Goal: Information Seeking & Learning: Find specific fact

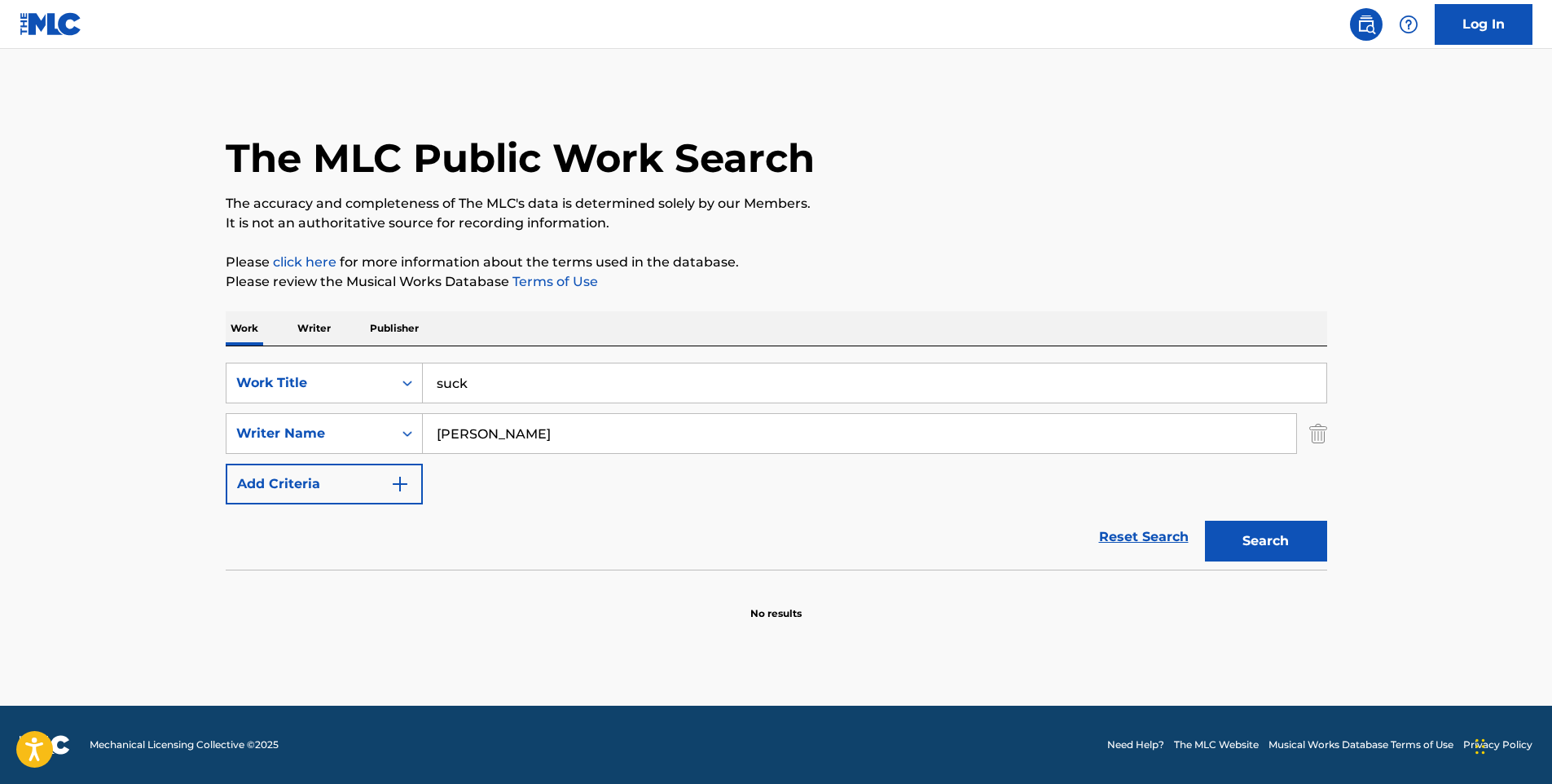
click at [486, 381] on input "suck" at bounding box center [874, 383] width 904 height 40
click at [439, 380] on input "suck" at bounding box center [874, 383] width 904 height 40
drag, startPoint x: 486, startPoint y: 429, endPoint x: 367, endPoint y: 428, distance: 119.0
click at [367, 428] on div "SearchWithCriteria49758f07-7b7e-461f-8182-549cbde1b099 Writer Name [PERSON_NAME]" at bounding box center [776, 433] width 1102 height 40
type input "hailey"
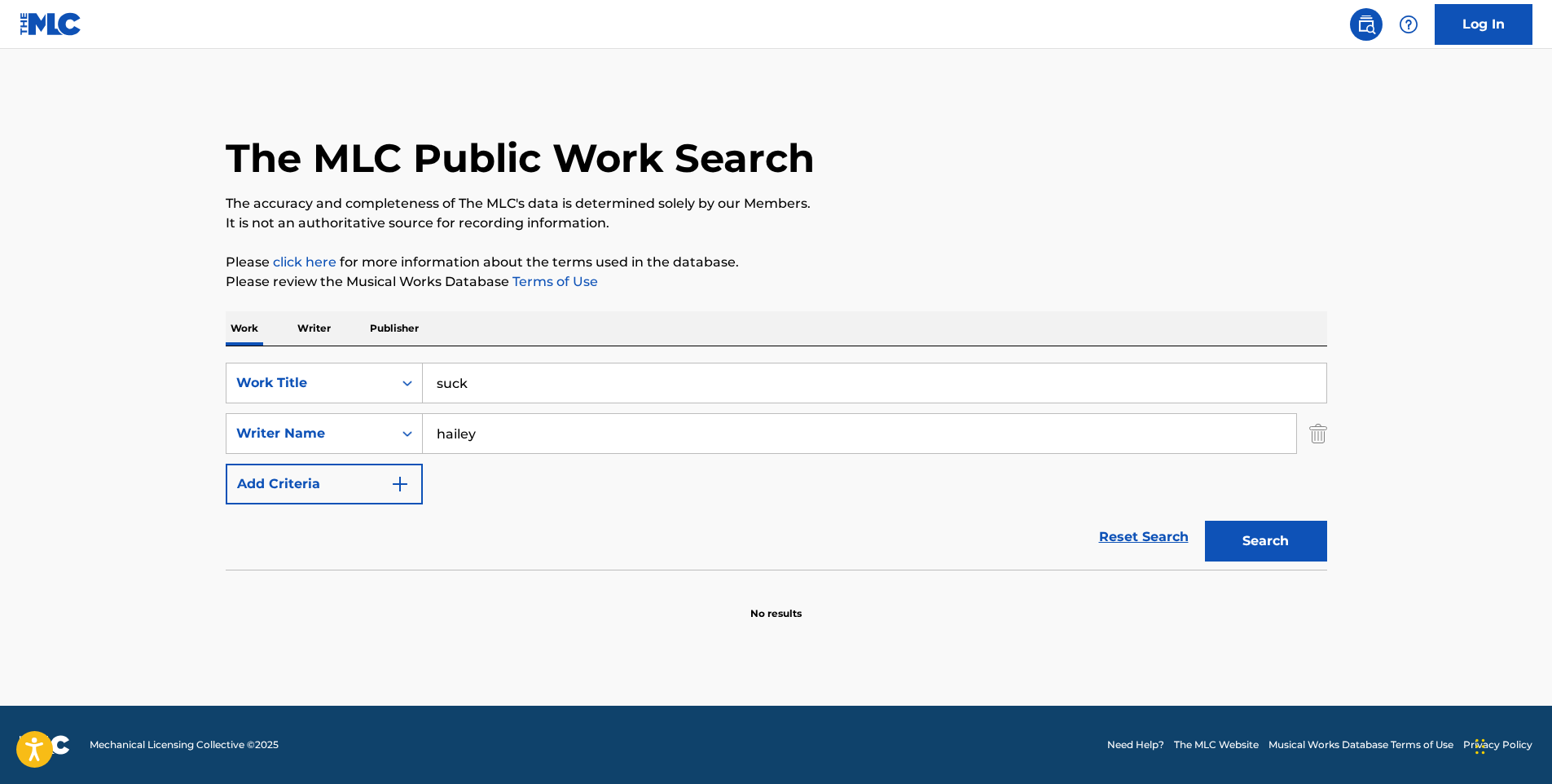
click at [1205, 520] on button "Search" at bounding box center [1266, 540] width 122 height 40
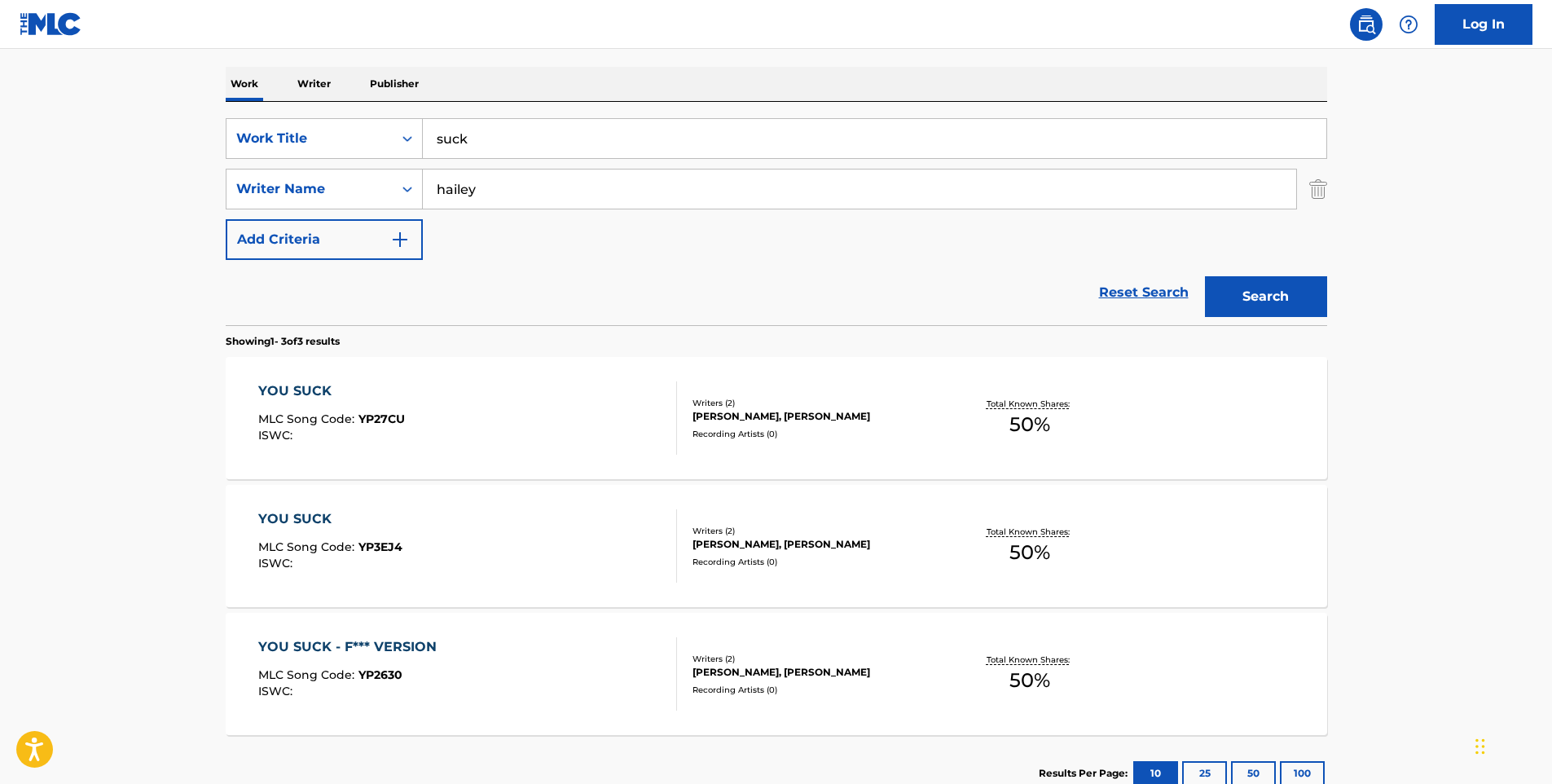
scroll to position [325, 0]
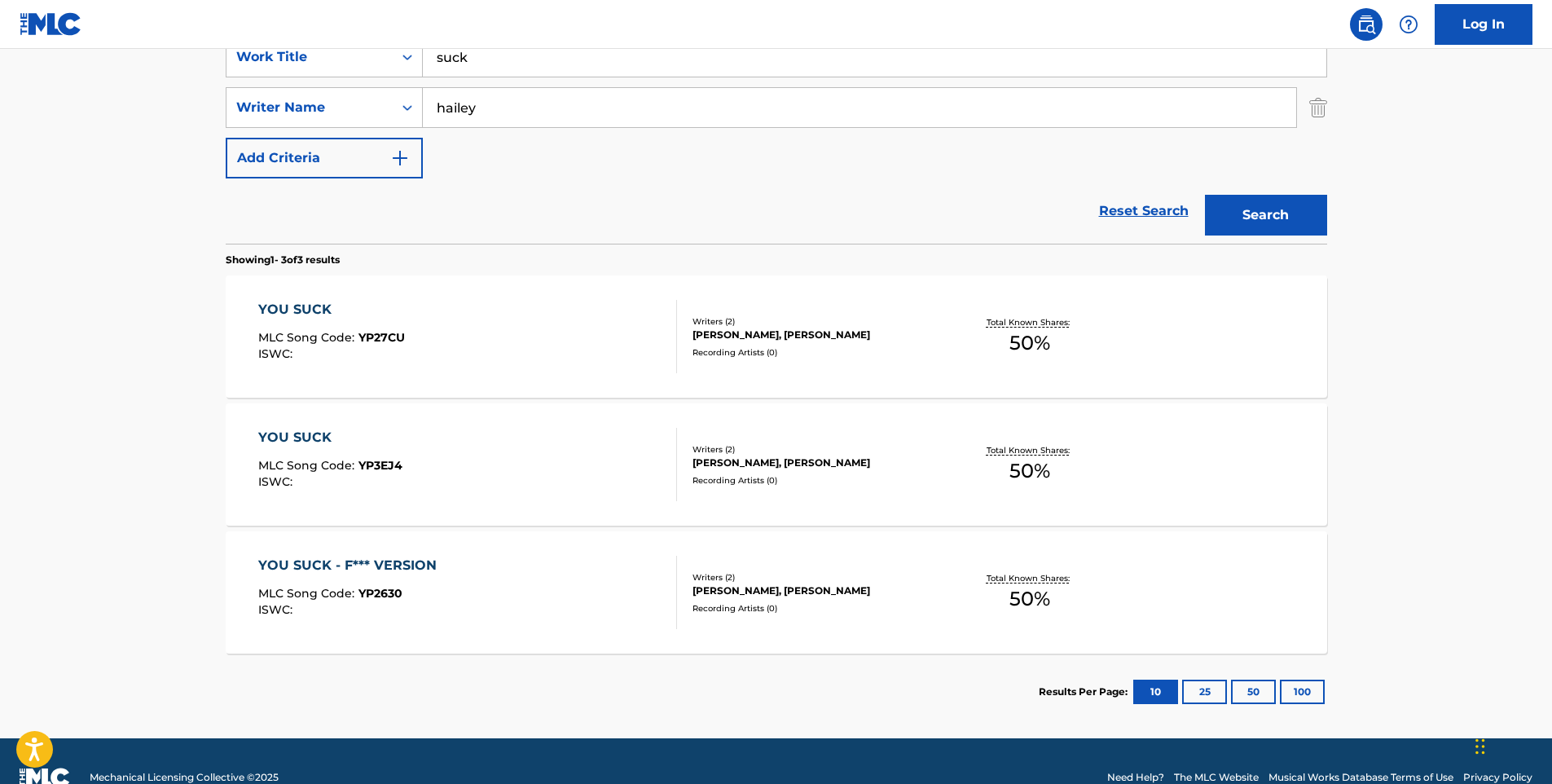
click at [818, 332] on div "[PERSON_NAME], [PERSON_NAME]" at bounding box center [815, 334] width 246 height 15
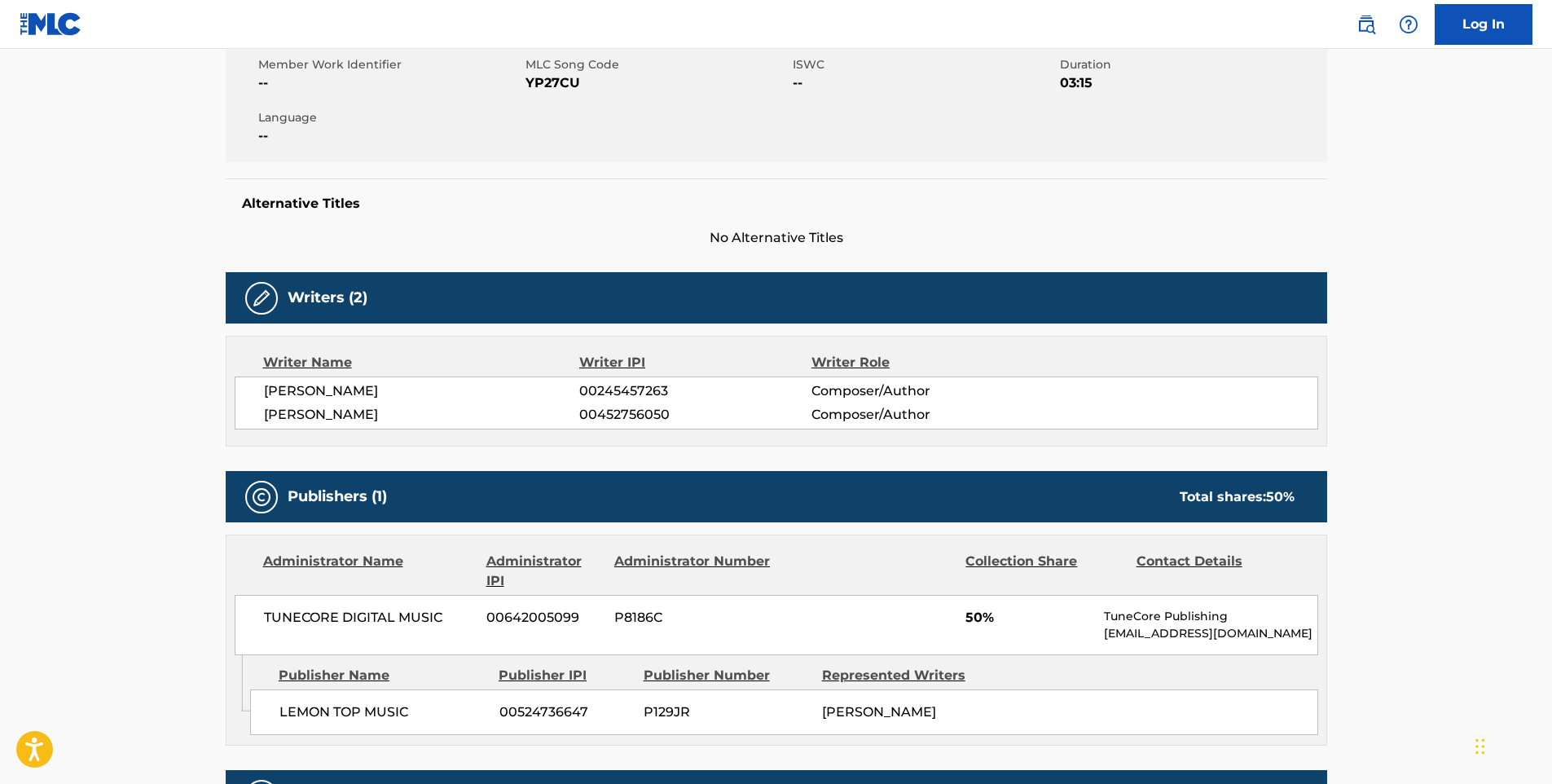
scroll to position [249, 0]
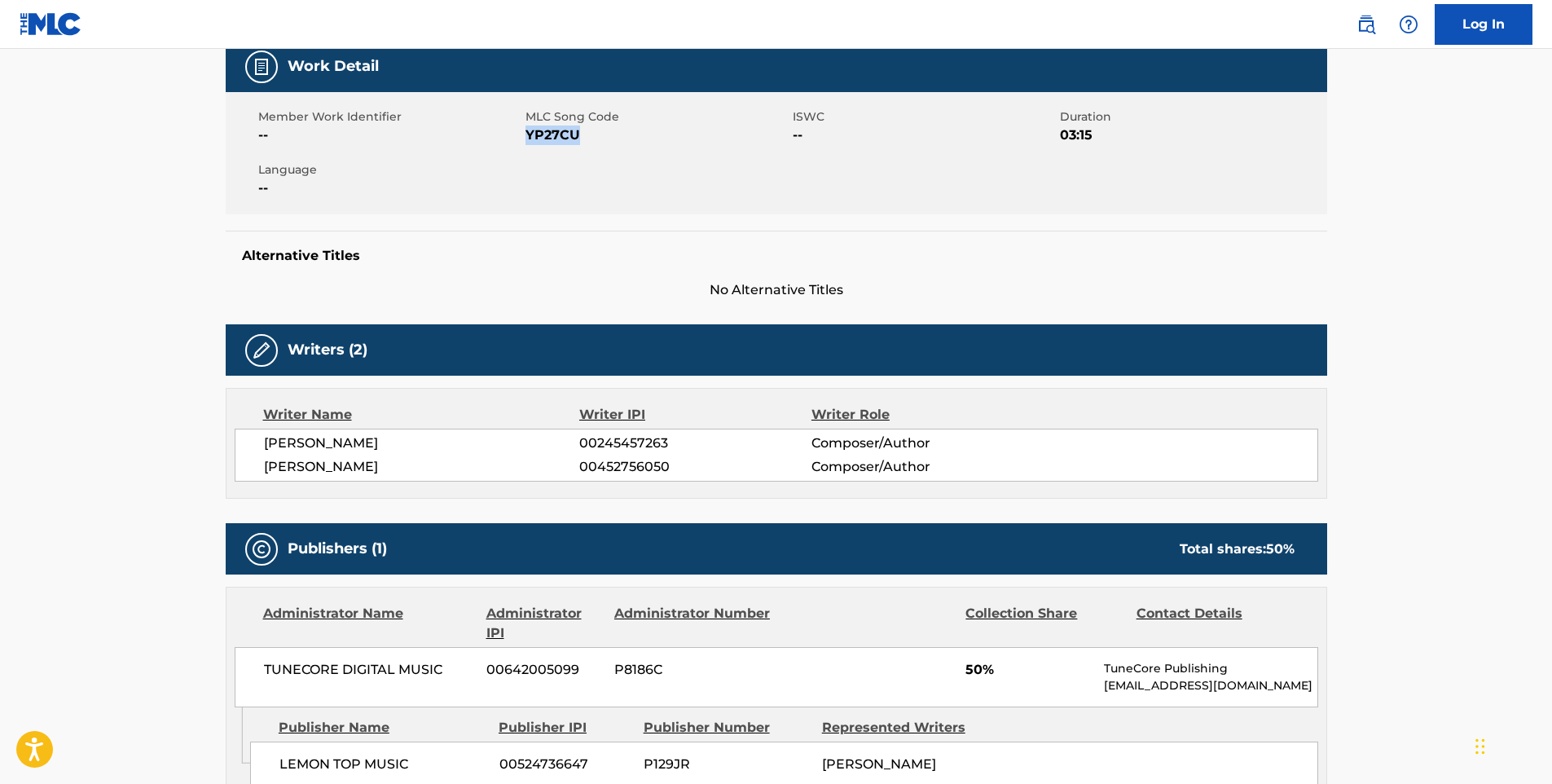
drag, startPoint x: 581, startPoint y: 132, endPoint x: 528, endPoint y: 135, distance: 53.1
click at [528, 135] on span "YP27CU" at bounding box center [657, 135] width 263 height 20
copy span "YP27CU"
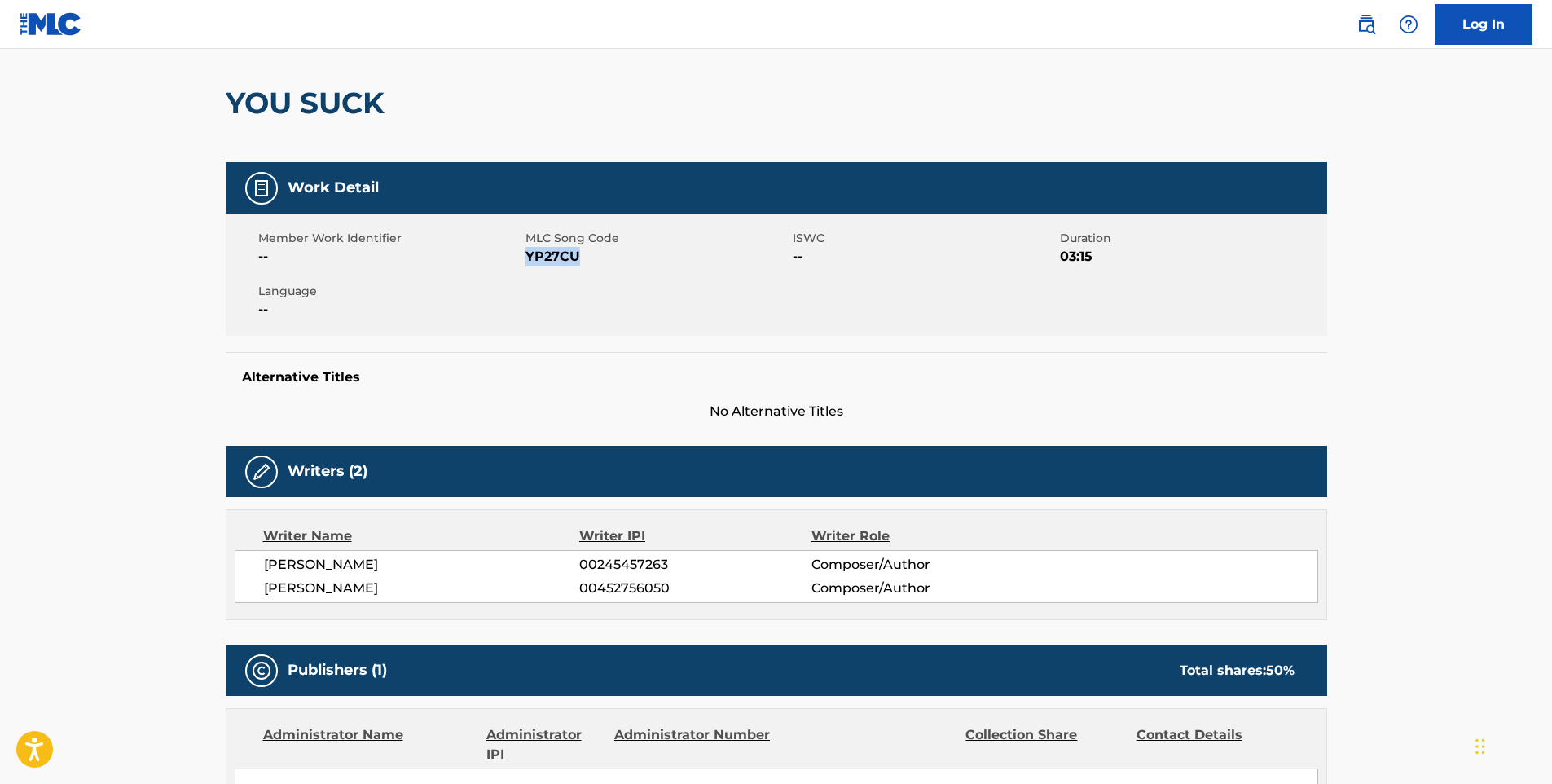
scroll to position [0, 0]
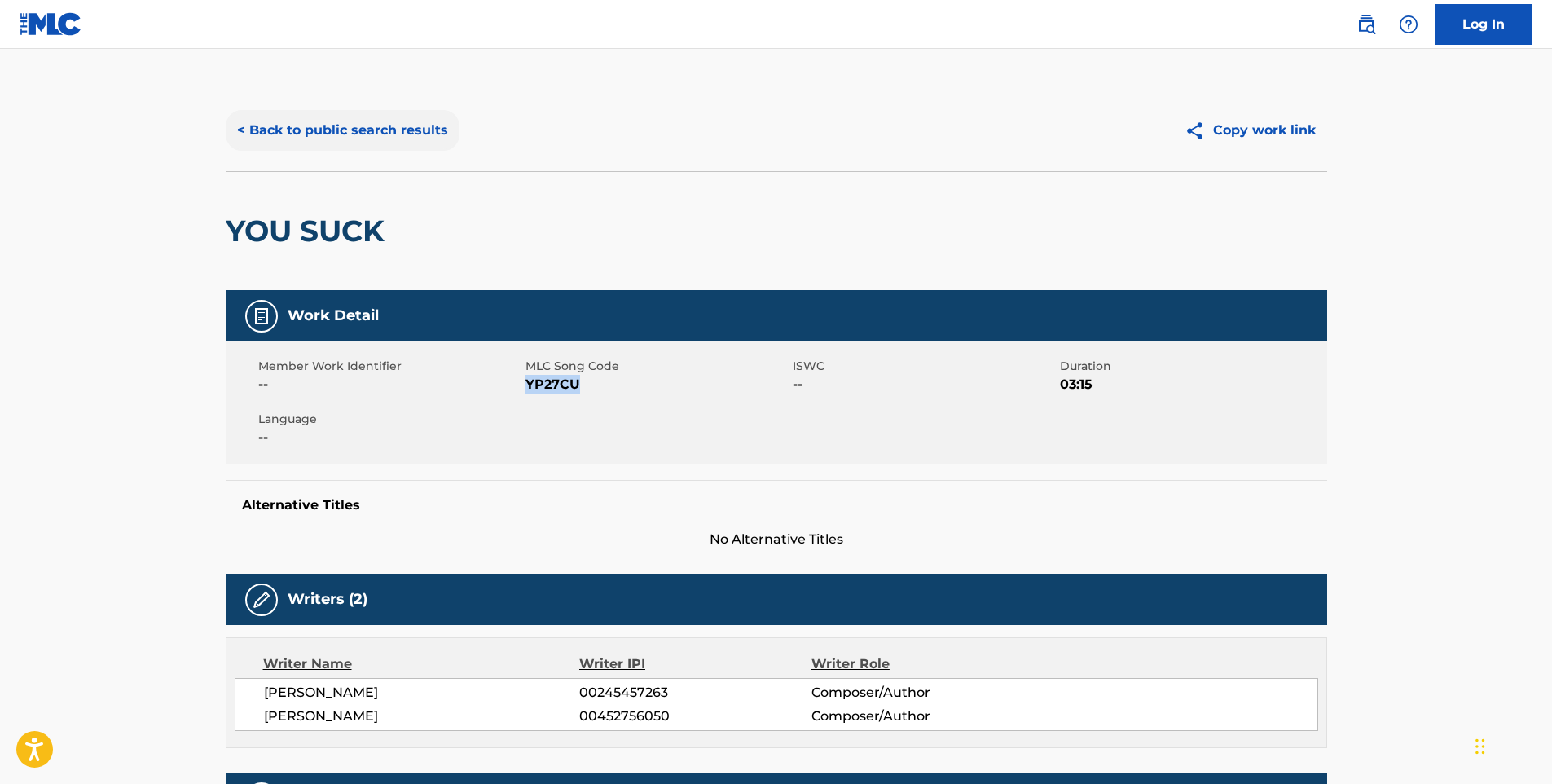
click at [270, 138] on button "< Back to public search results" at bounding box center [343, 130] width 234 height 40
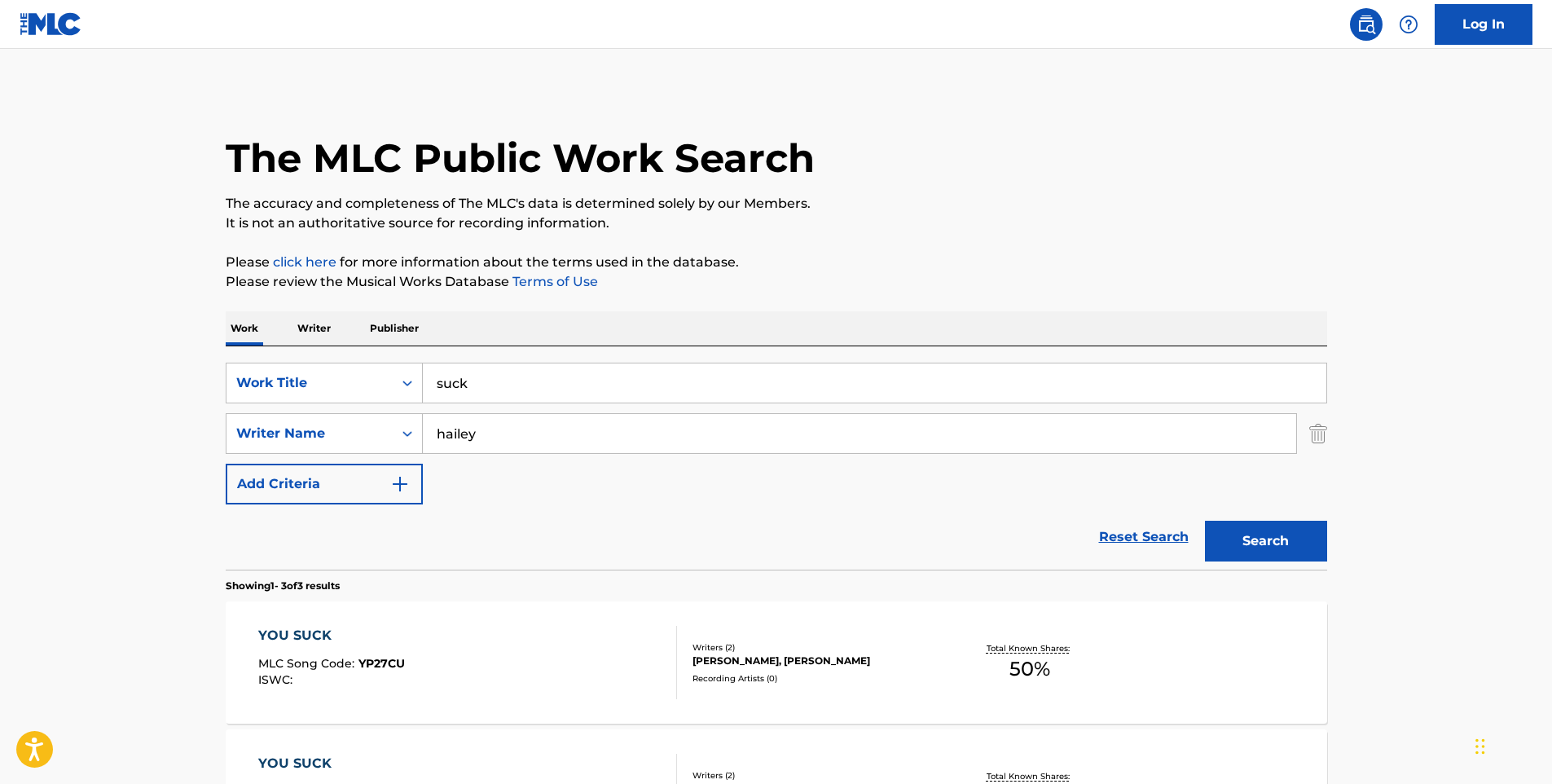
scroll to position [265, 0]
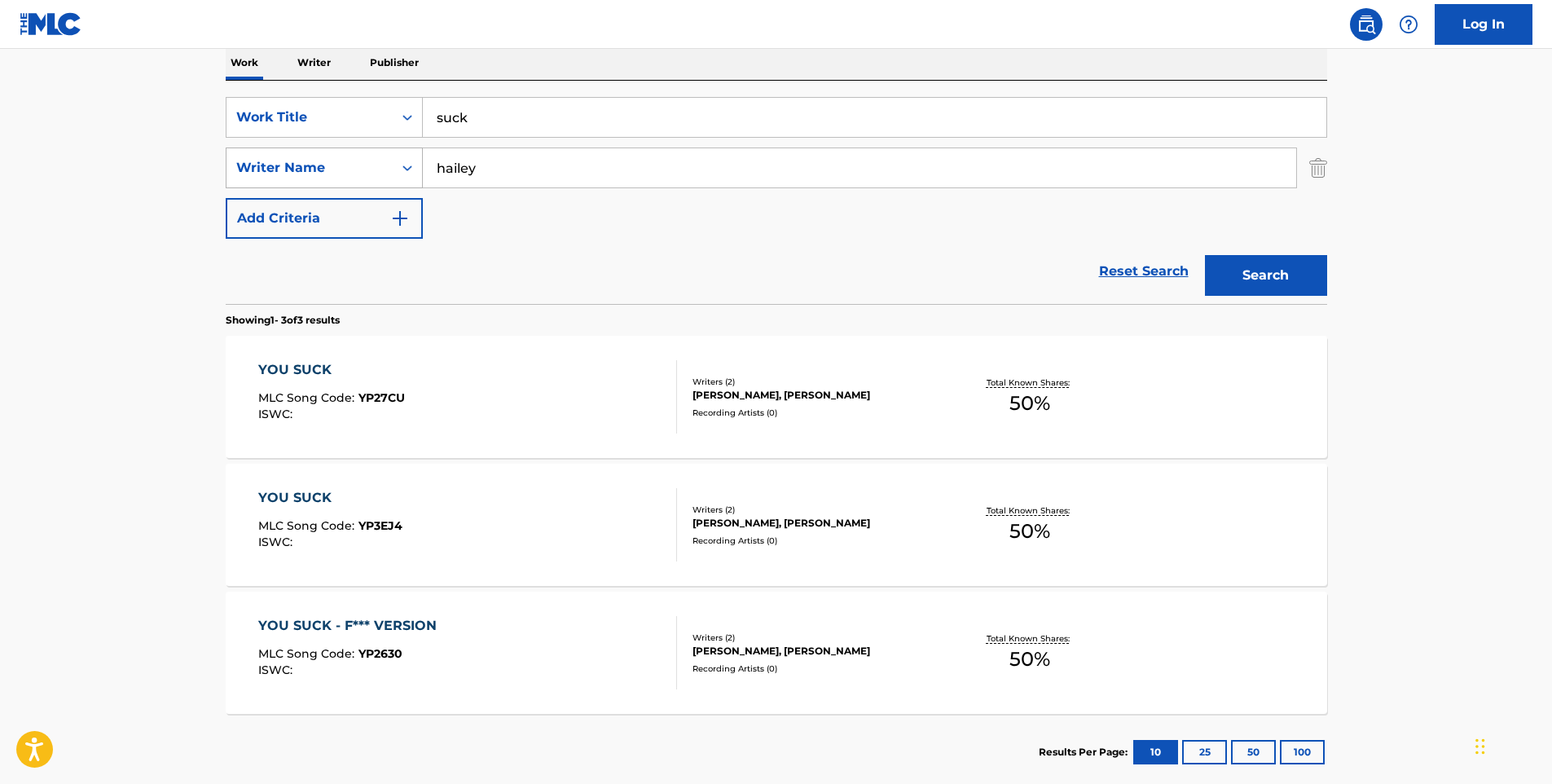
drag, startPoint x: 504, startPoint y: 172, endPoint x: 312, endPoint y: 152, distance: 193.0
click at [316, 152] on div "SearchWithCriteria49758f07-7b7e-461f-8182-549cbde1b099 Writer Name [PERSON_NAME]" at bounding box center [776, 167] width 1102 height 40
drag, startPoint x: 486, startPoint y: 112, endPoint x: 253, endPoint y: 63, distance: 238.1
click at [253, 63] on div "Work Writer Publisher SearchWithCriteriab86b5a80-7933-469e-9379-4387e773cdd1 Wo…" at bounding box center [776, 417] width 1102 height 744
type input "each minute seems a million years"
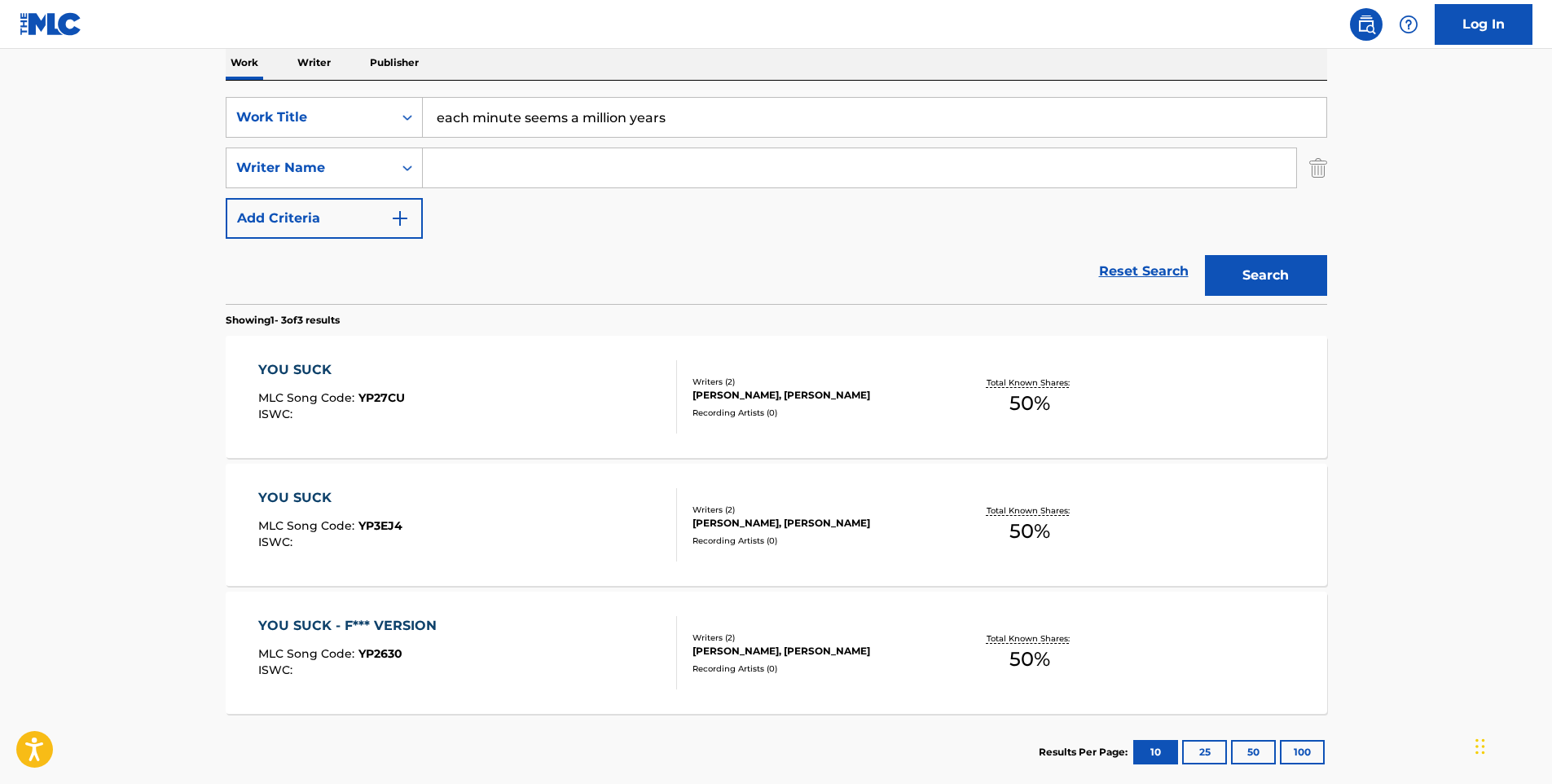
click at [1205, 255] on button "Search" at bounding box center [1266, 275] width 122 height 40
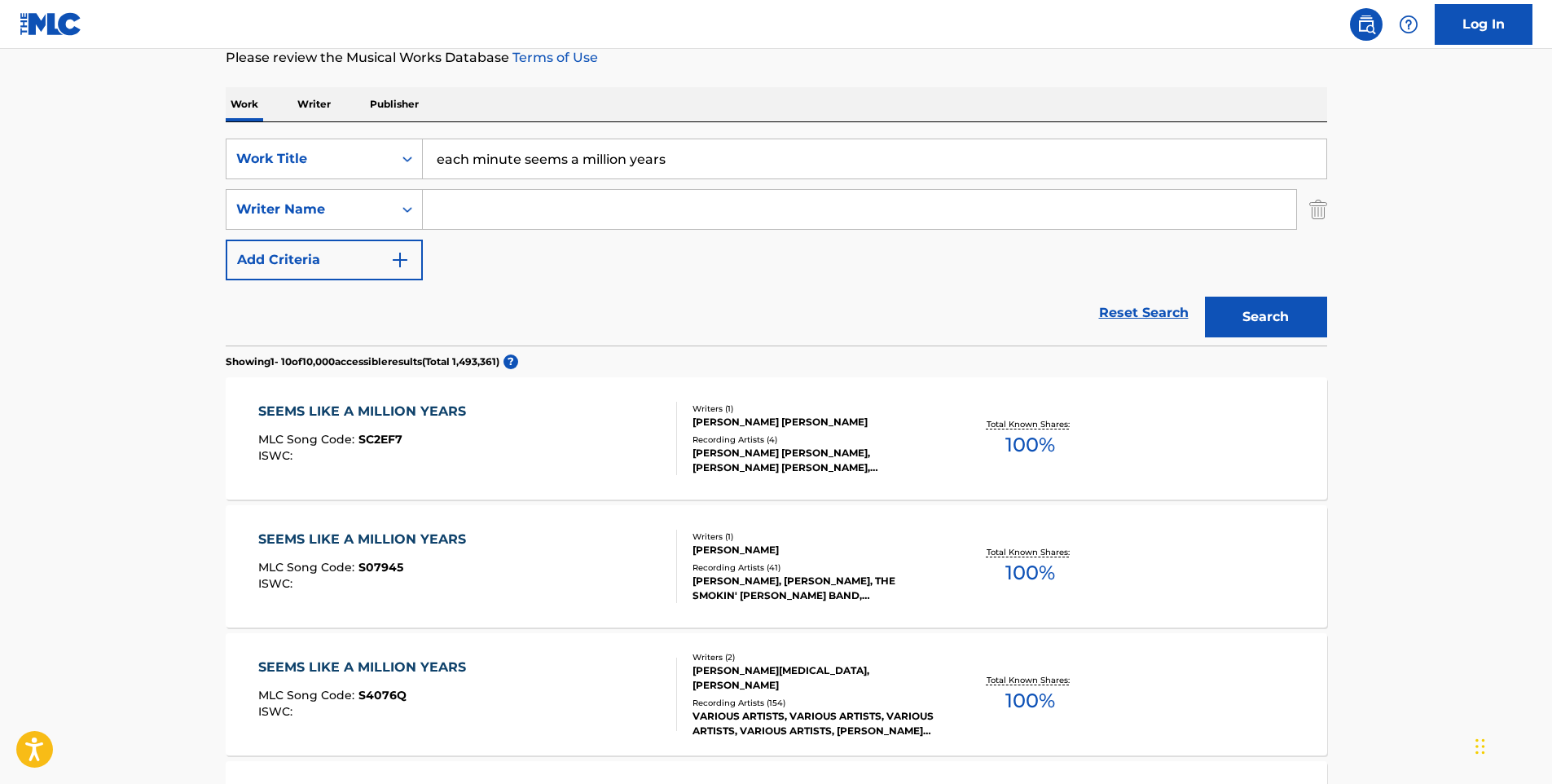
scroll to position [0, 0]
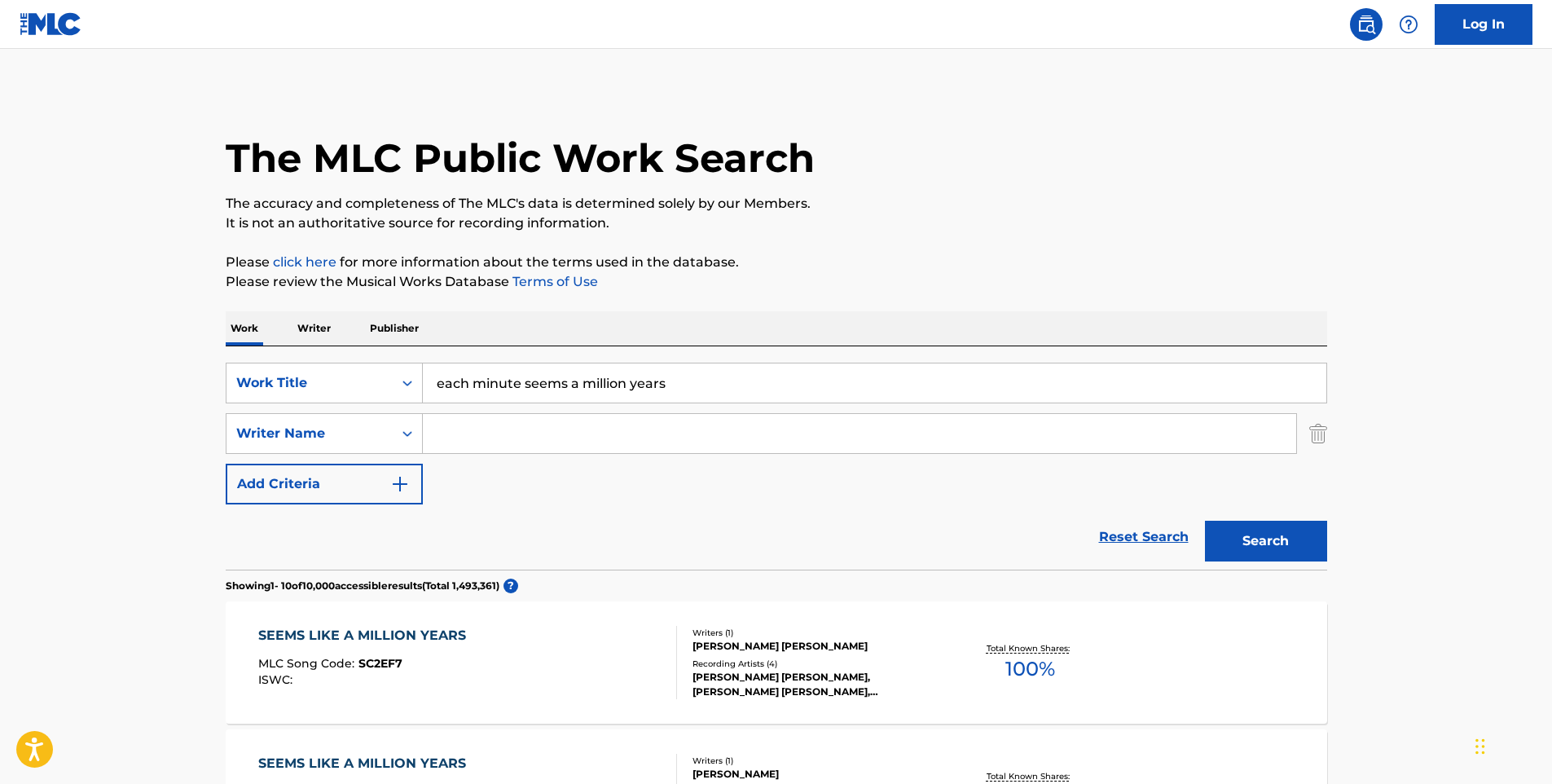
click at [500, 442] on input "Search Form" at bounding box center [859, 434] width 873 height 40
type input "[PERSON_NAME]"
click at [1205, 520] on button "Search" at bounding box center [1266, 540] width 122 height 40
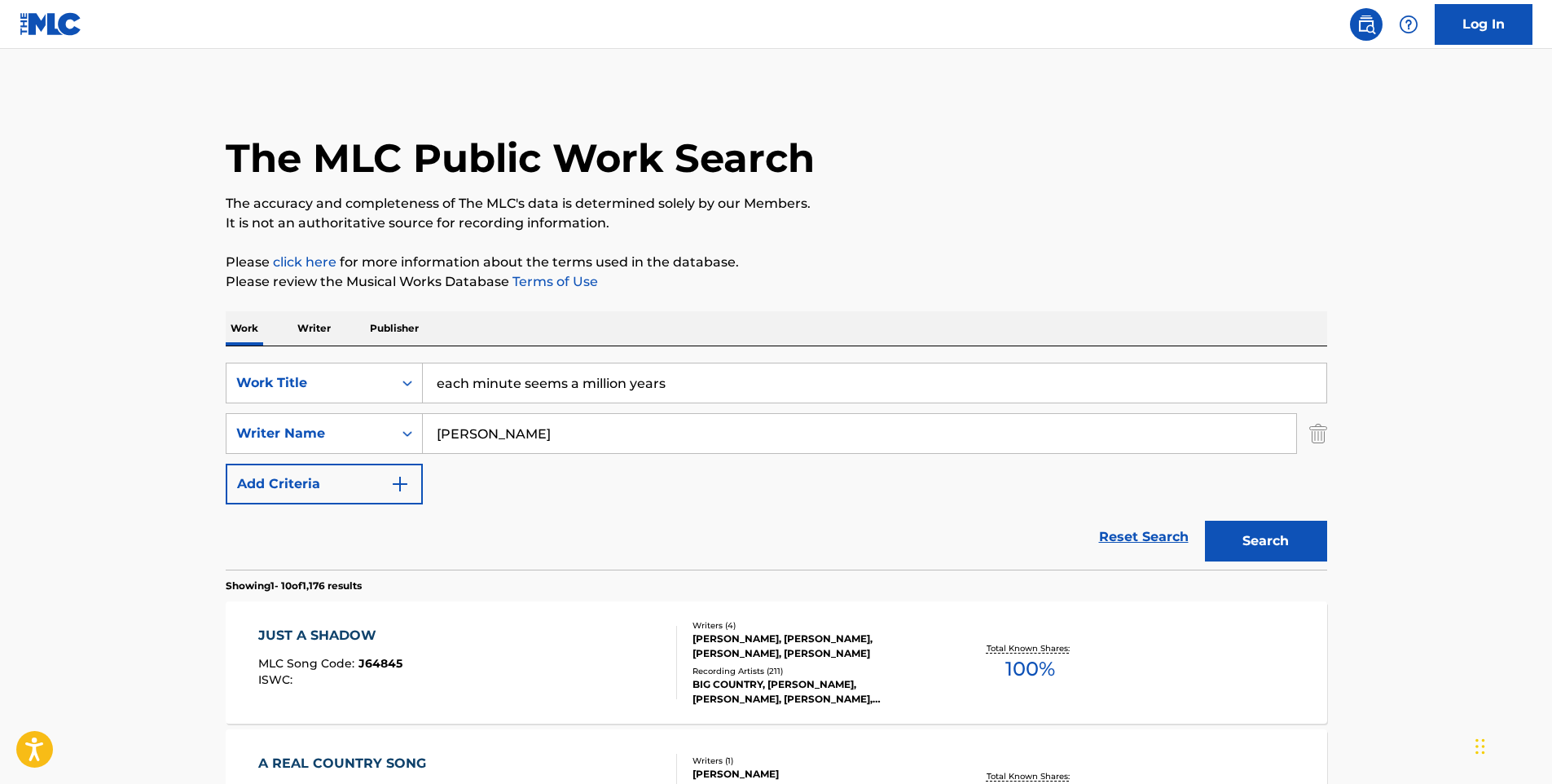
drag, startPoint x: 708, startPoint y: 386, endPoint x: 521, endPoint y: 391, distance: 187.1
click at [521, 391] on input "each minute seems a million years" at bounding box center [874, 383] width 904 height 40
click at [1205, 520] on button "Search" at bounding box center [1266, 540] width 122 height 40
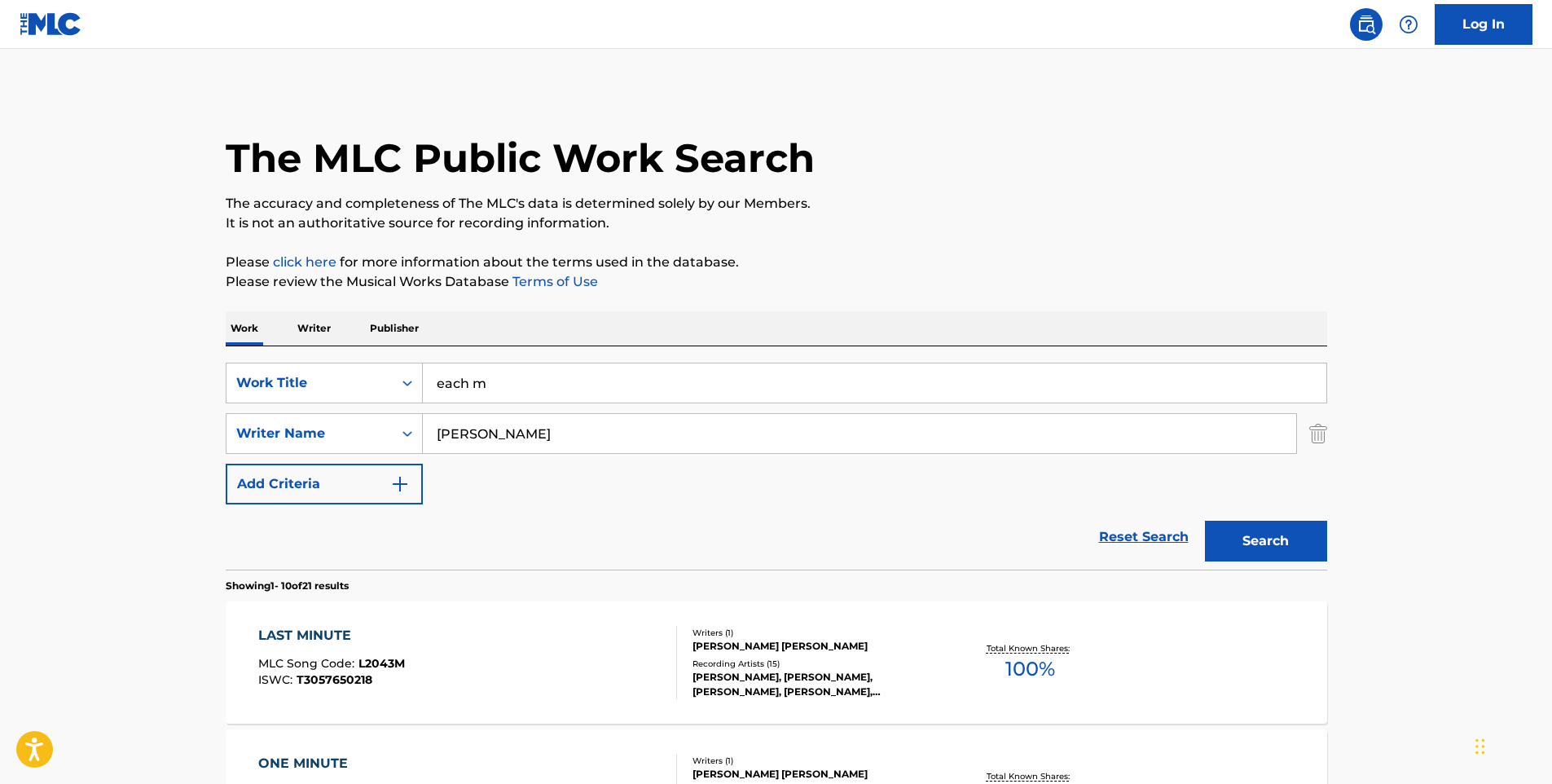
type input "each"
drag, startPoint x: 516, startPoint y: 390, endPoint x: 316, endPoint y: 368, distance: 201.2
click at [321, 370] on div "SearchWithCriteriab86b5a80-7933-469e-9379-4387e773cdd1 Work Title each" at bounding box center [776, 382] width 1102 height 40
click at [810, 386] on input "each" at bounding box center [874, 383] width 904 height 40
drag, startPoint x: 554, startPoint y: 378, endPoint x: 350, endPoint y: 356, distance: 205.2
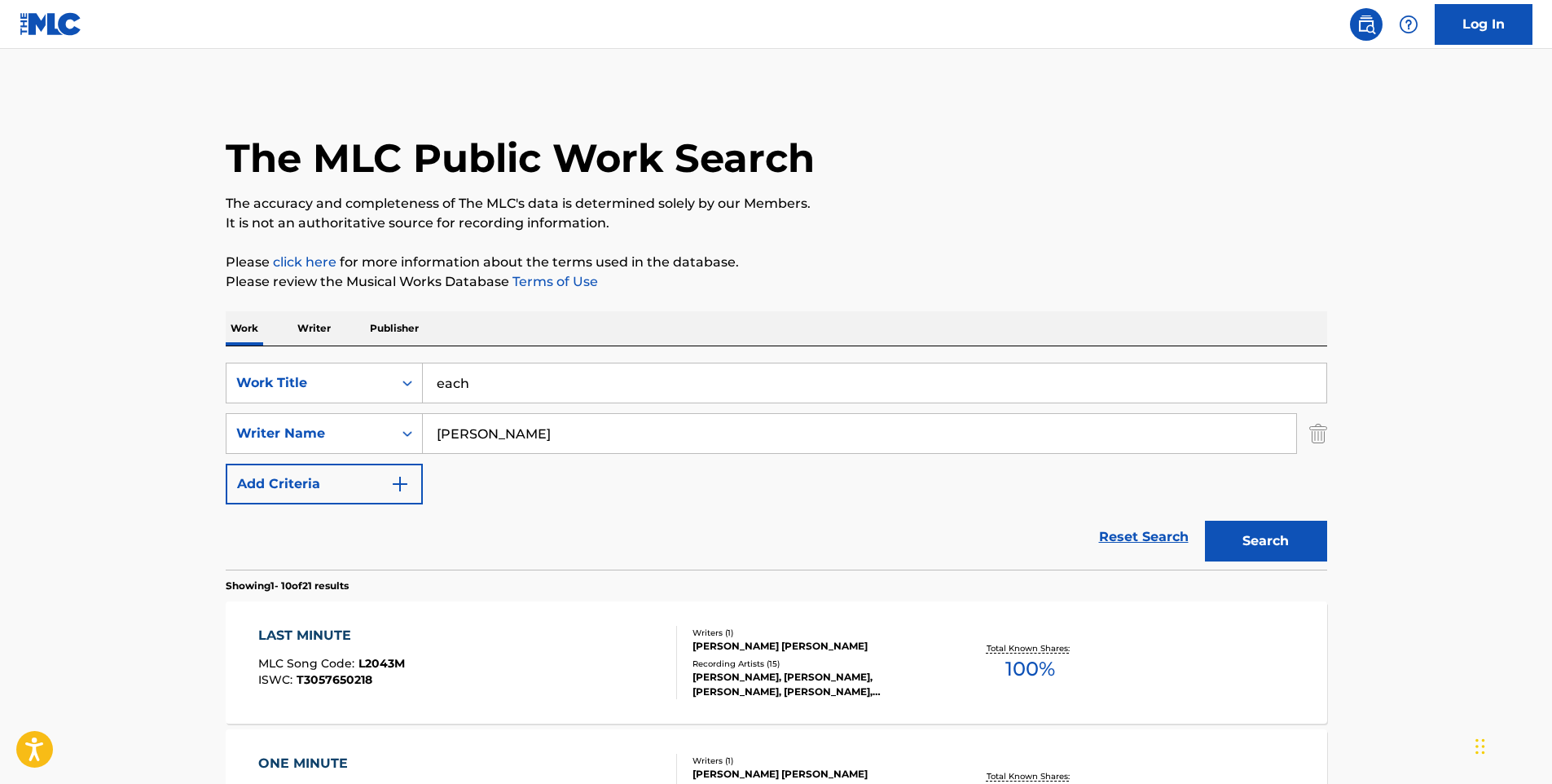
click at [350, 356] on div "SearchWithCriteriab86b5a80-7933-469e-9379-4387e773cdd1 Work Title each SearchWi…" at bounding box center [776, 458] width 1102 height 223
click at [1205, 520] on button "Search" at bounding box center [1266, 540] width 122 height 40
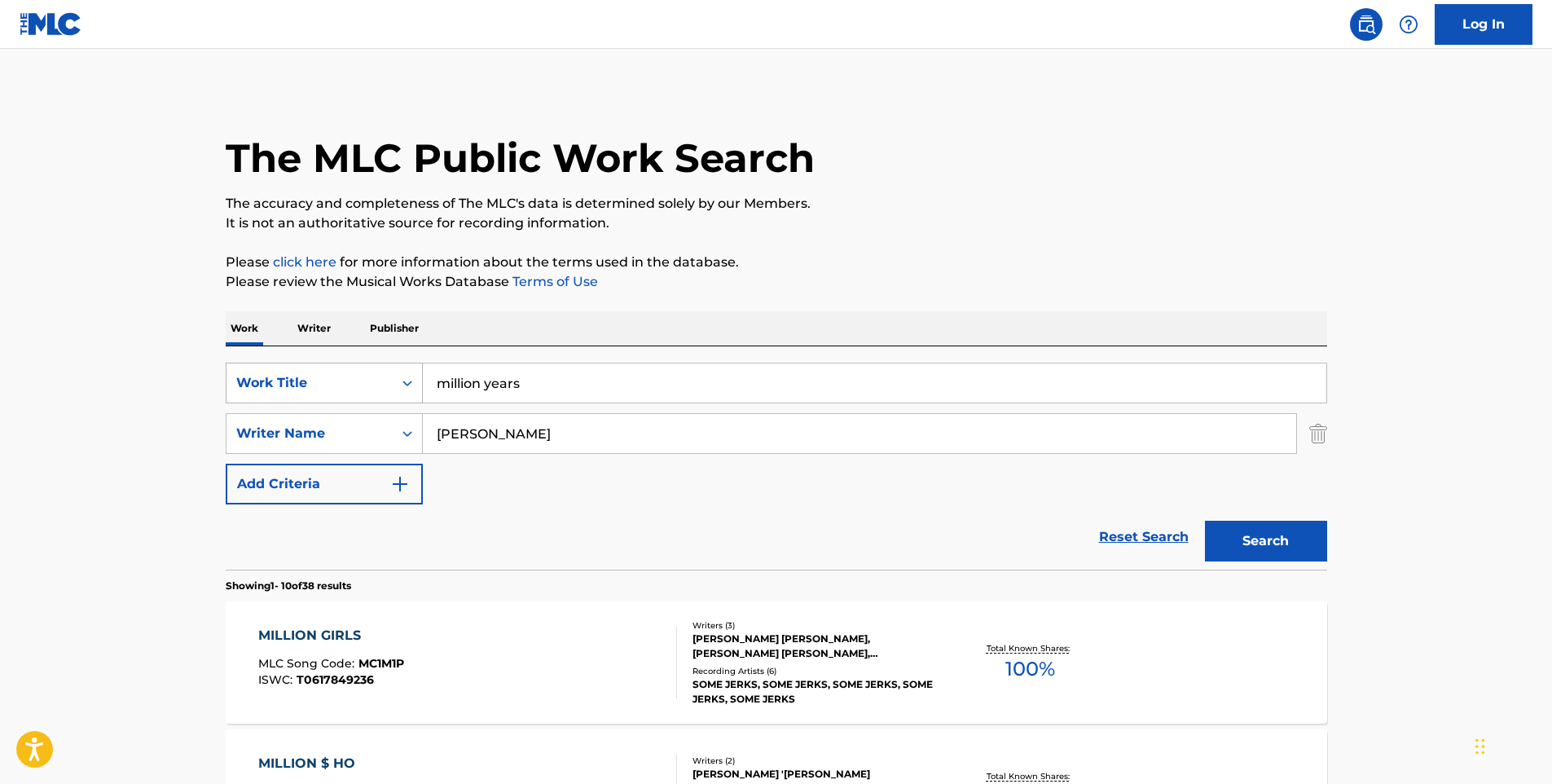
drag, startPoint x: 557, startPoint y: 391, endPoint x: 357, endPoint y: 368, distance: 201.3
click at [360, 368] on div "SearchWithCriteriab86b5a80-7933-469e-9379-4387e773cdd1 Work Title million years" at bounding box center [776, 382] width 1102 height 40
type input "each minute seems like a million years"
click at [1205, 520] on button "Search" at bounding box center [1266, 540] width 122 height 40
drag, startPoint x: 521, startPoint y: 441, endPoint x: 196, endPoint y: 387, distance: 329.5
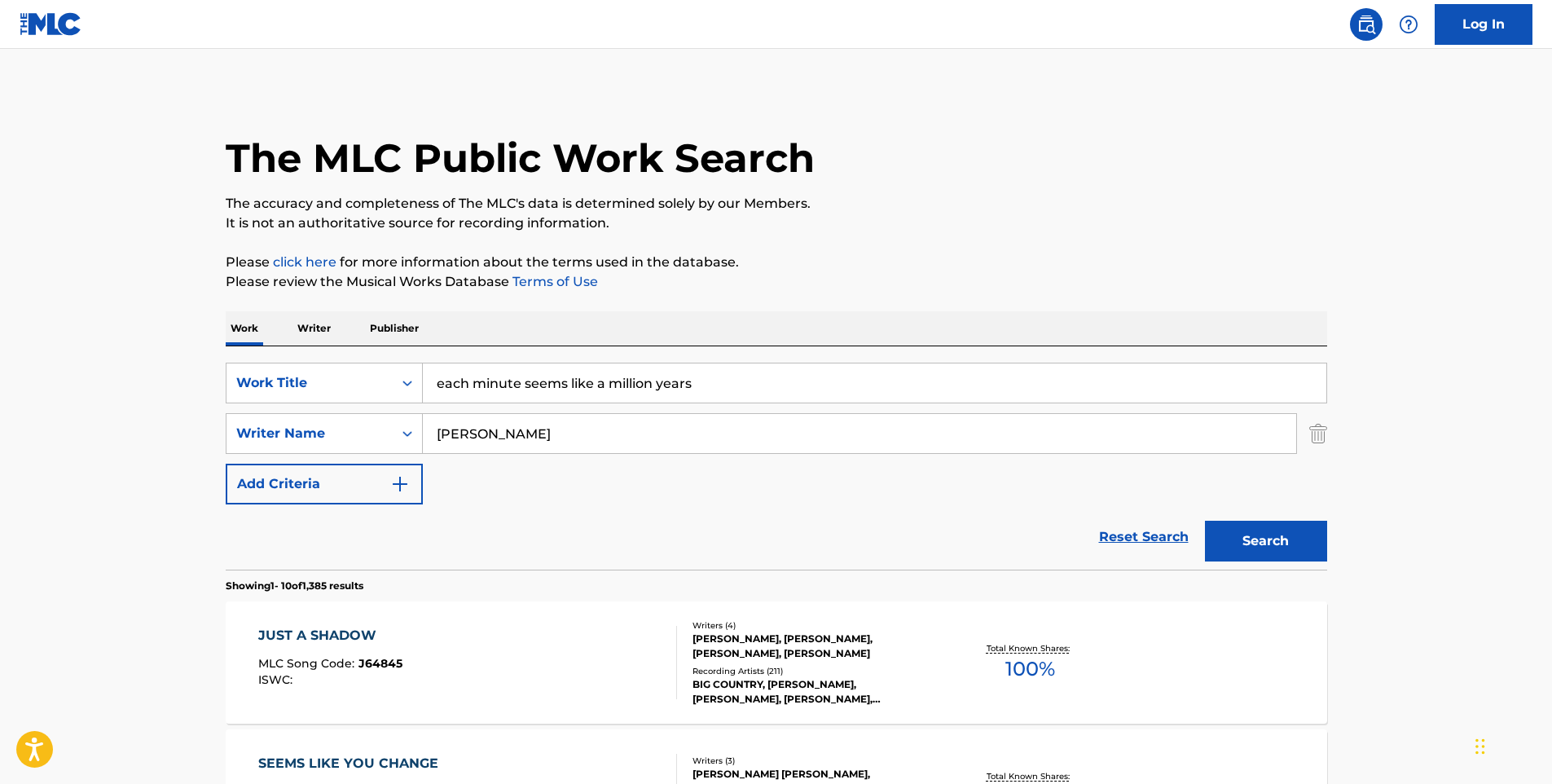
type input "[PERSON_NAME]"
click at [1205, 520] on button "Search" at bounding box center [1266, 540] width 122 height 40
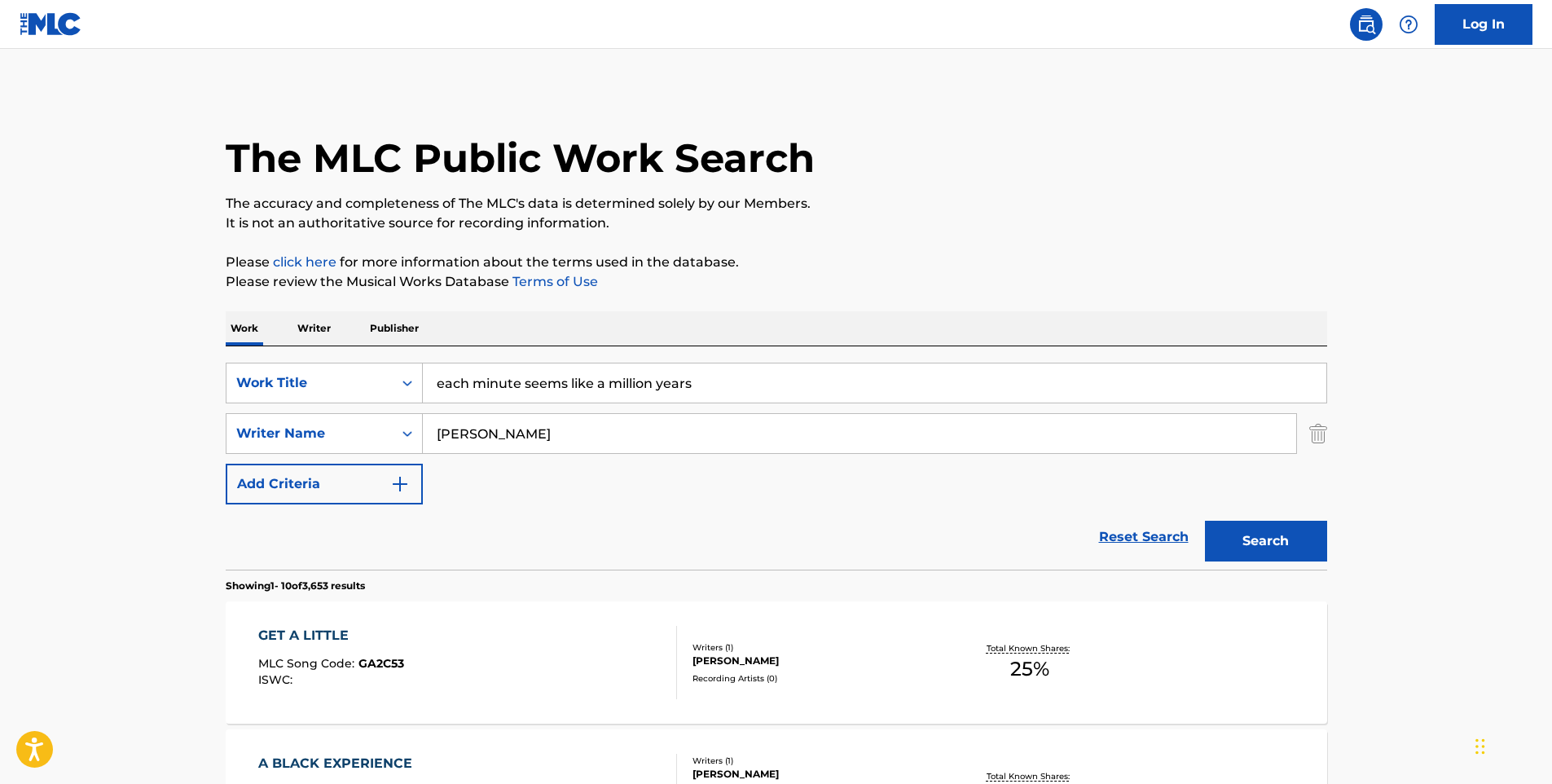
drag, startPoint x: 746, startPoint y: 388, endPoint x: 88, endPoint y: 374, distance: 658.1
click at [627, 377] on input "each minute seems like a million years" at bounding box center [874, 383] width 904 height 40
drag, startPoint x: 706, startPoint y: 388, endPoint x: 520, endPoint y: 387, distance: 186.0
click at [520, 387] on input "each minute seems like a million years" at bounding box center [874, 383] width 904 height 40
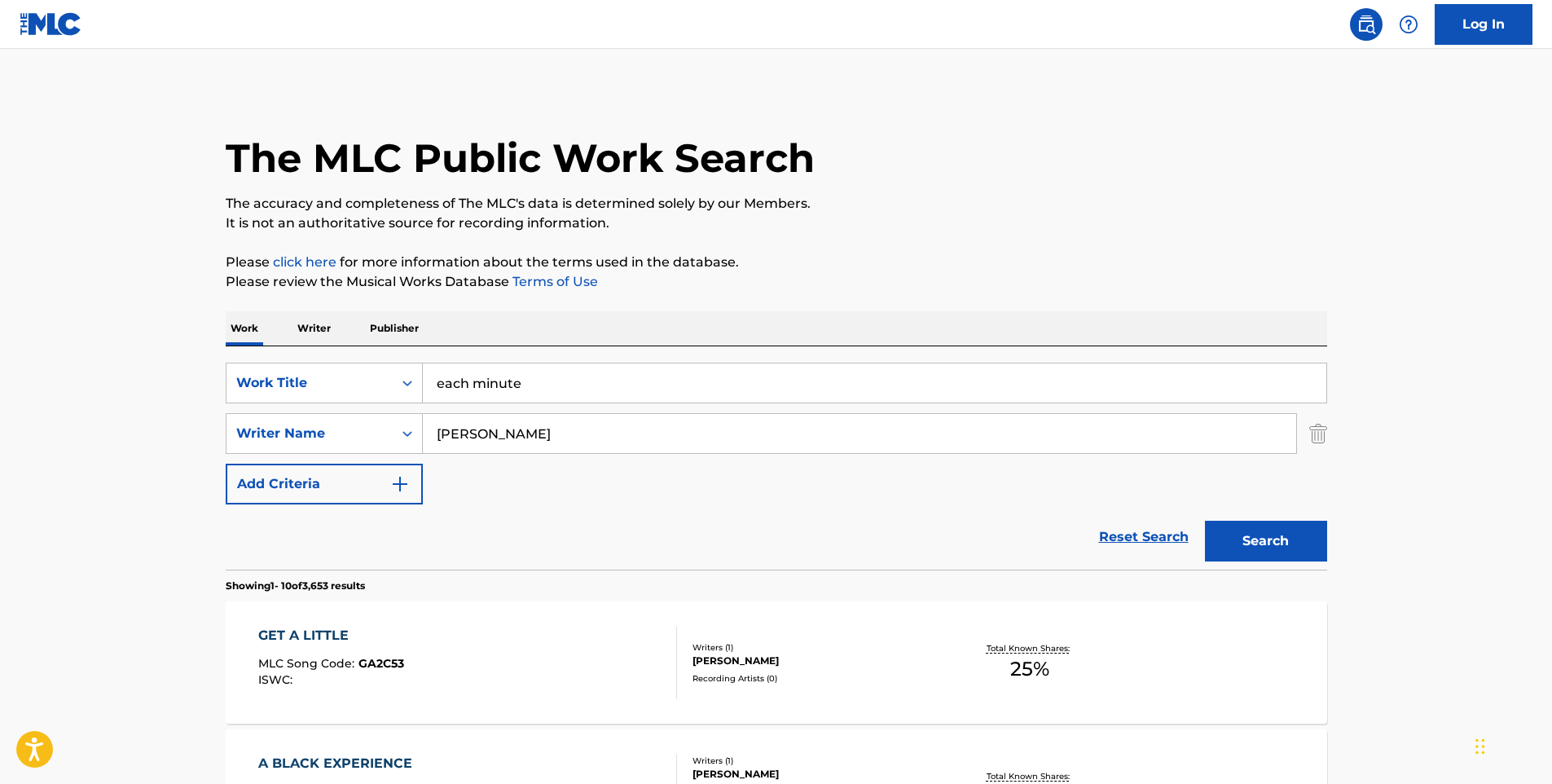
click at [1205, 520] on button "Search" at bounding box center [1266, 540] width 122 height 40
drag, startPoint x: 545, startPoint y: 385, endPoint x: 175, endPoint y: 384, distance: 370.0
click at [637, 390] on input "each minute" at bounding box center [874, 383] width 904 height 40
type input "e"
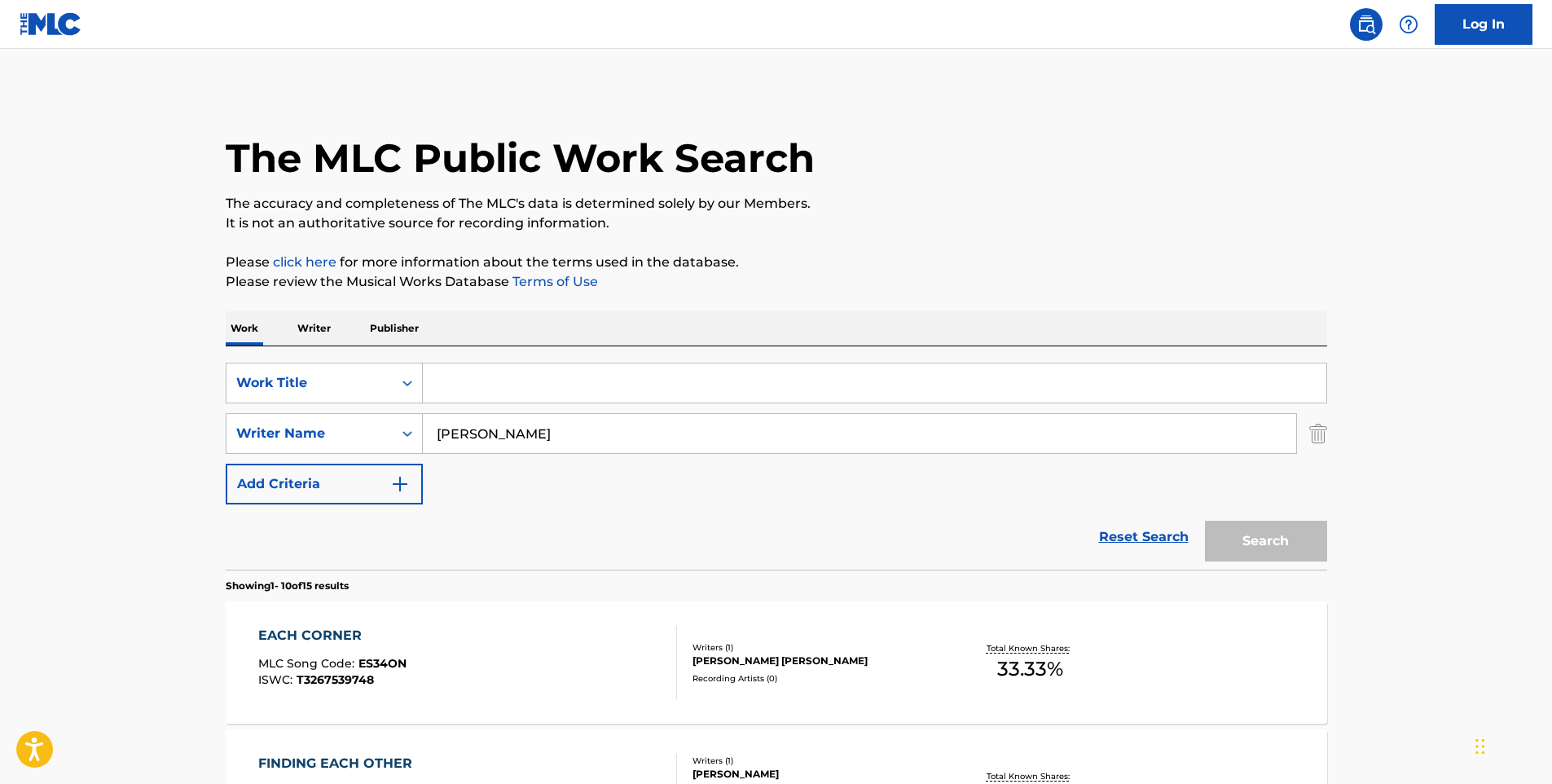
click at [472, 378] on input "Search Form" at bounding box center [874, 383] width 904 height 40
paste input "each minute seems like a million years"
drag, startPoint x: 606, startPoint y: 379, endPoint x: 344, endPoint y: 379, distance: 262.0
click at [344, 379] on div "SearchWithCriteriab86b5a80-7933-469e-9379-4387e773cdd1 Work Title each minute s…" at bounding box center [776, 382] width 1102 height 40
type input "million years"
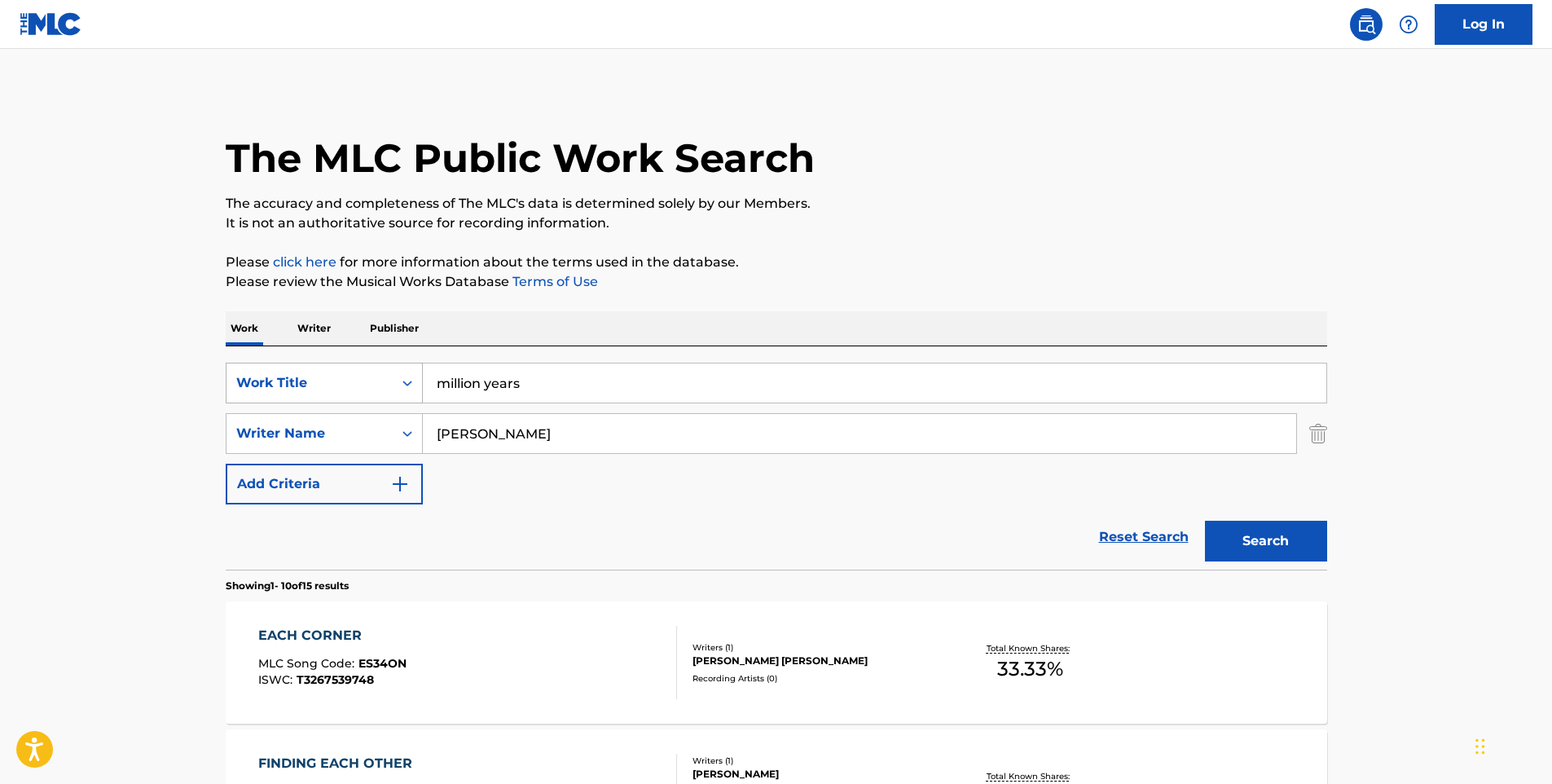
click at [1205, 520] on button "Search" at bounding box center [1266, 540] width 122 height 40
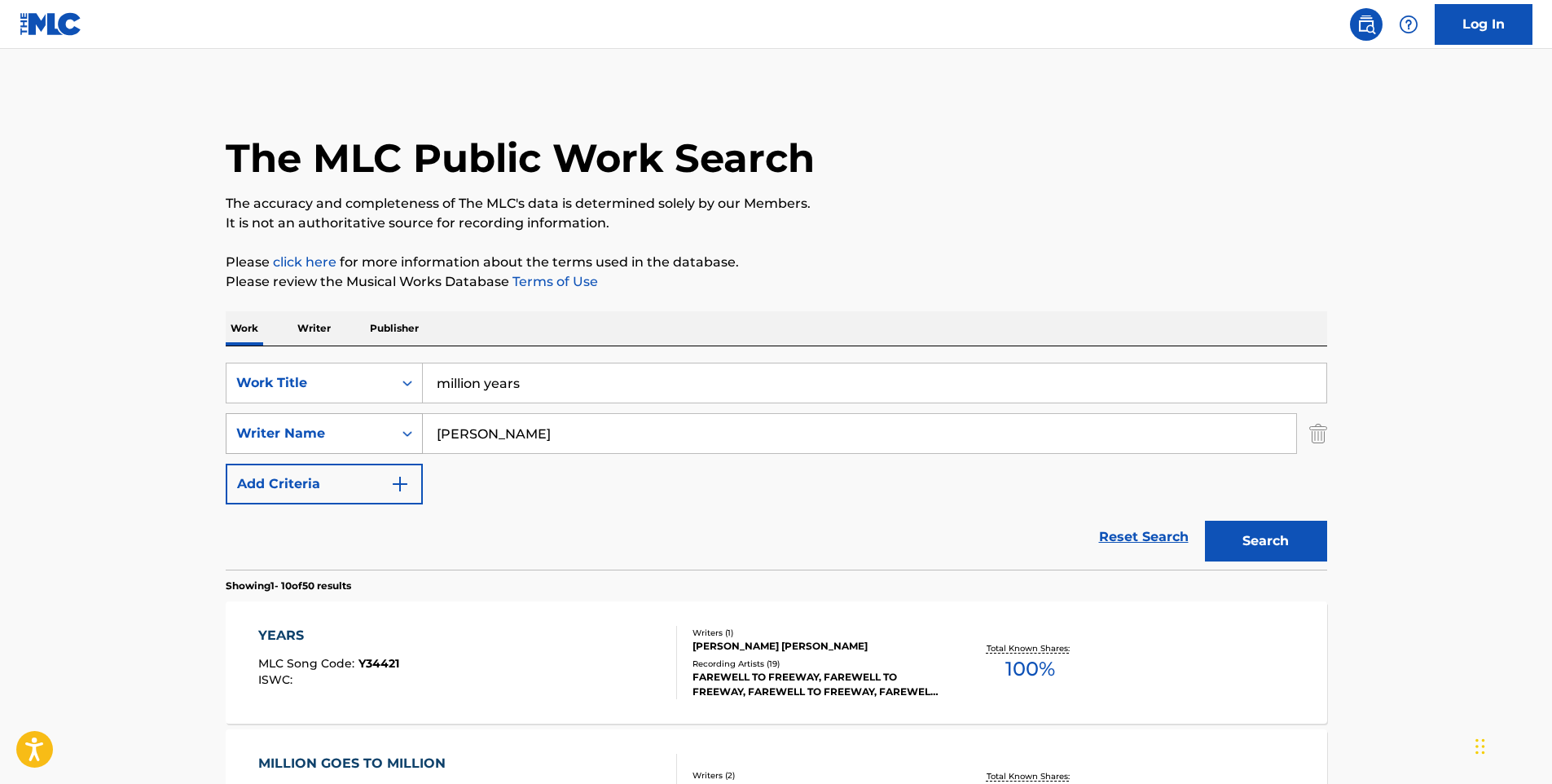
drag, startPoint x: 495, startPoint y: 439, endPoint x: 366, endPoint y: 430, distance: 129.3
click at [367, 430] on div "SearchWithCriteria49758f07-7b7e-461f-8182-549cbde1b099 Writer Name [PERSON_NAME]" at bounding box center [776, 433] width 1102 height 40
drag, startPoint x: 429, startPoint y: 362, endPoint x: 189, endPoint y: 326, distance: 242.7
type input "each minute seems a"
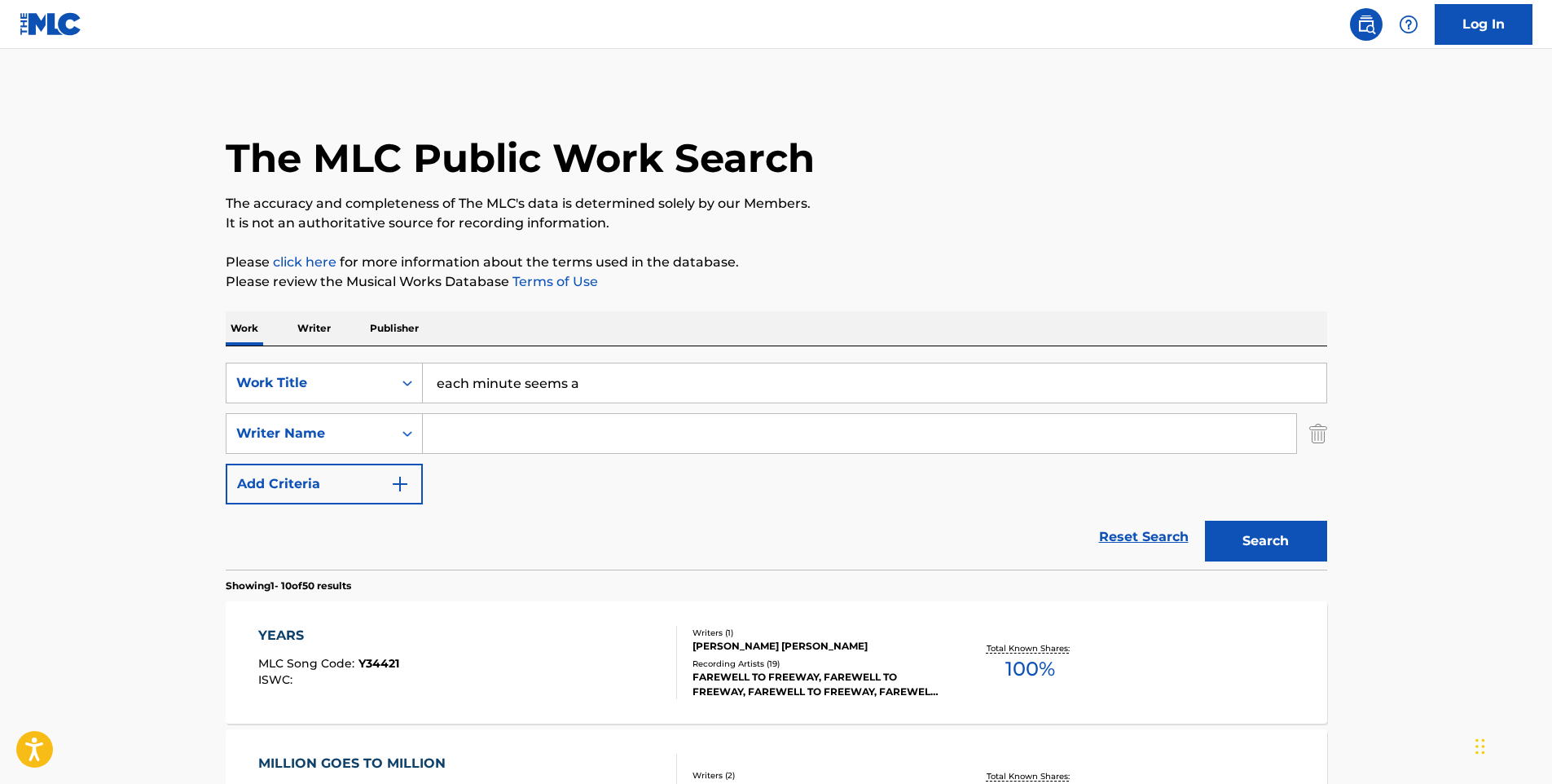
click at [1205, 520] on button "Search" at bounding box center [1266, 540] width 122 height 40
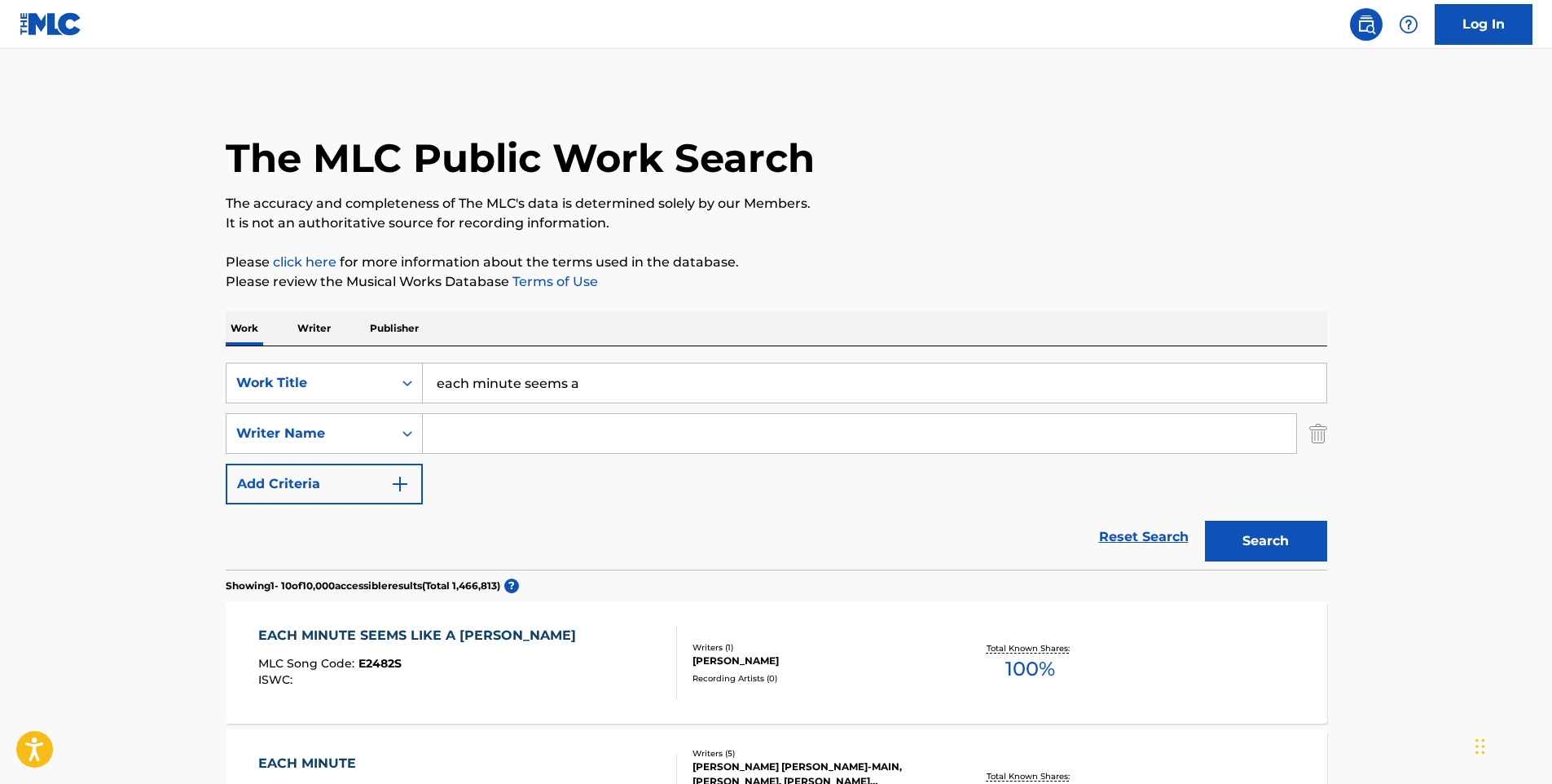
click at [806, 519] on div "Reset Search Search" at bounding box center [776, 537] width 1102 height 65
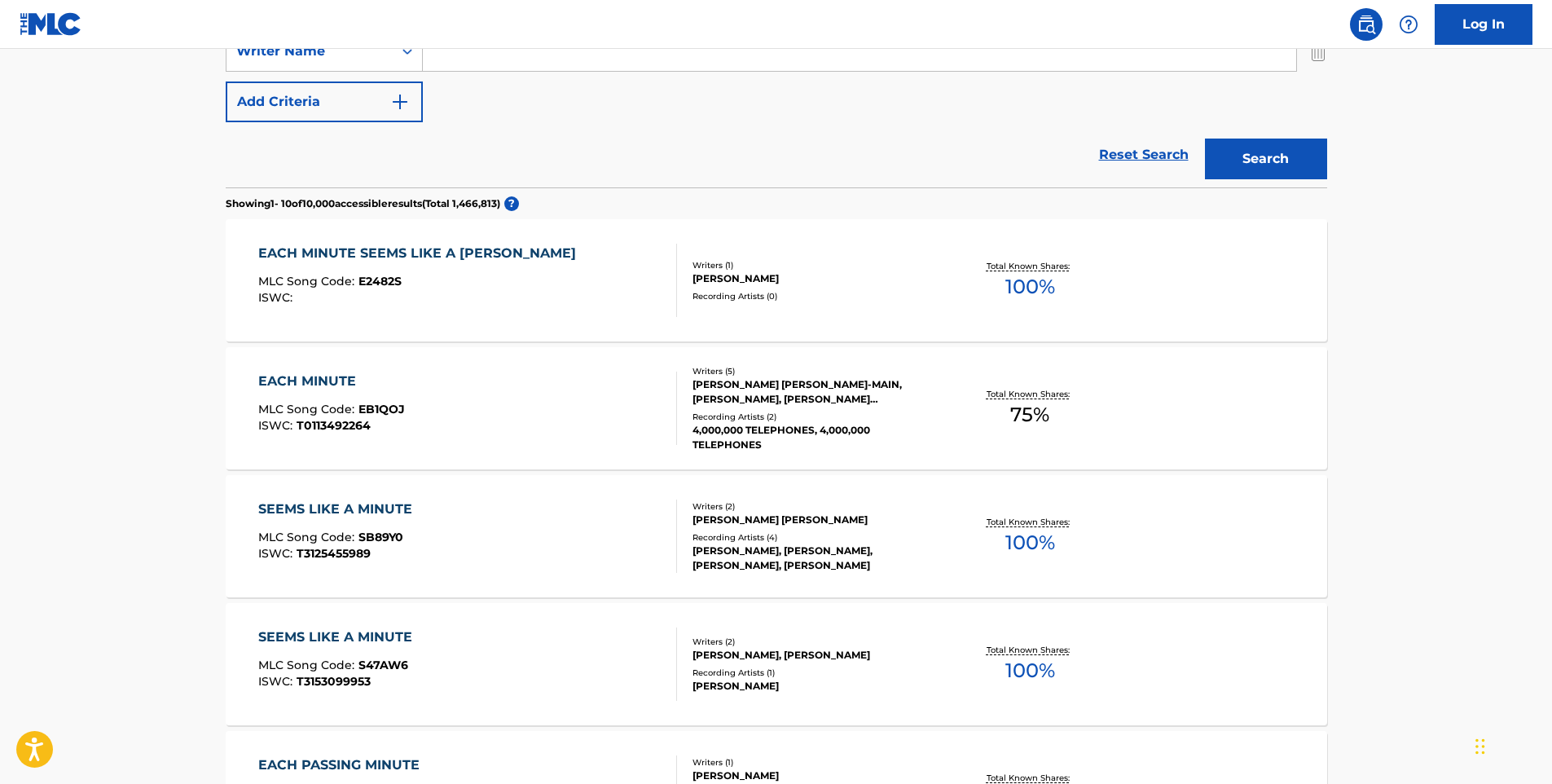
scroll to position [407, 0]
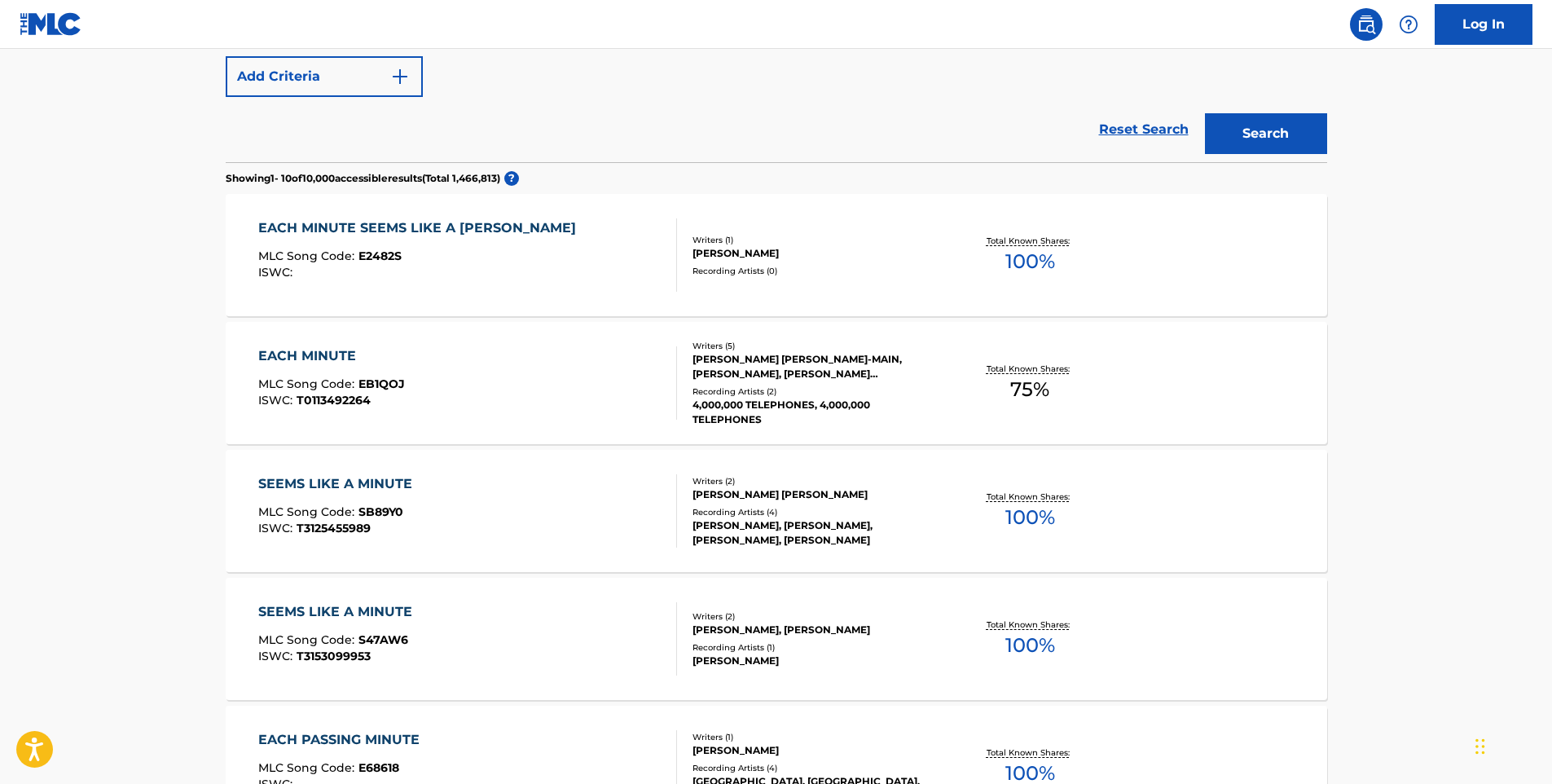
click at [767, 253] on div "[PERSON_NAME]" at bounding box center [815, 252] width 246 height 15
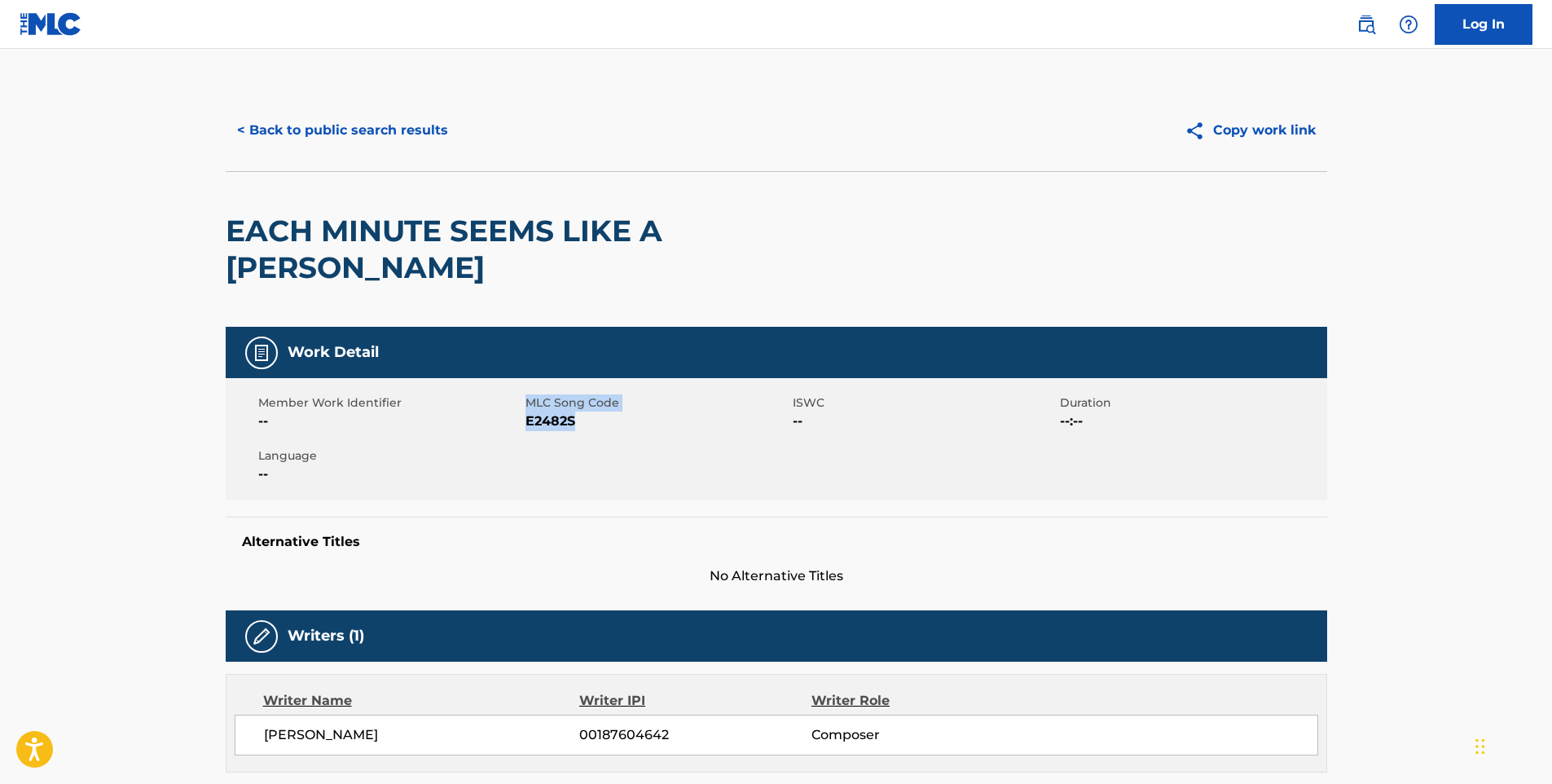
drag, startPoint x: 586, startPoint y: 376, endPoint x: 453, endPoint y: 376, distance: 133.0
click at [455, 378] on div "Member Work Identifier -- MLC Song Code E2482S ISWC -- Duration --:-- Language …" at bounding box center [776, 439] width 1102 height 122
drag, startPoint x: 453, startPoint y: 376, endPoint x: 585, endPoint y: 374, distance: 132.0
click at [585, 394] on span "MLC Song Code" at bounding box center [657, 403] width 263 height 17
drag, startPoint x: 586, startPoint y: 387, endPoint x: 525, endPoint y: 386, distance: 61.0
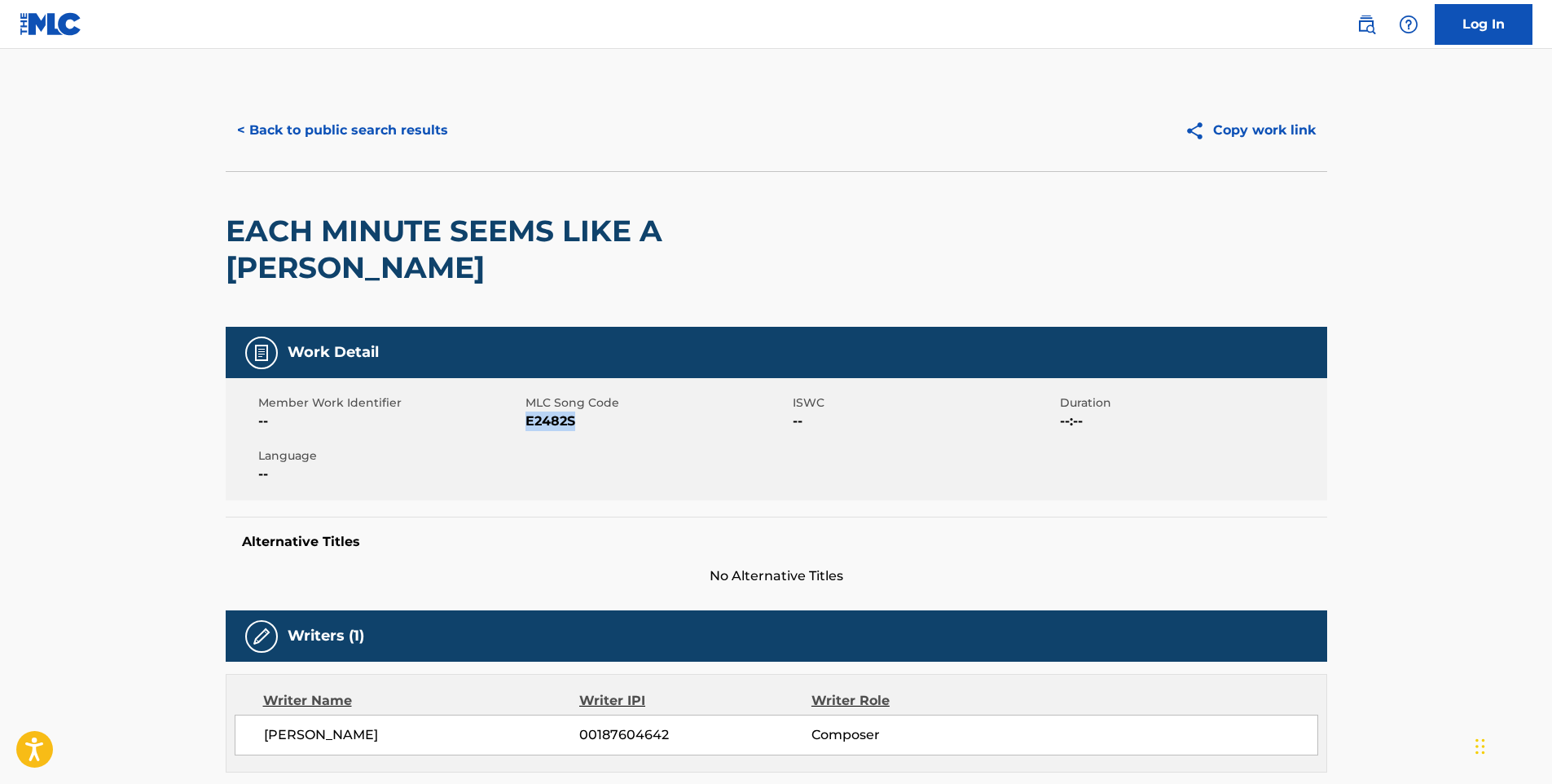
click at [526, 411] on span "E2482S" at bounding box center [657, 421] width 263 height 20
copy span "E2482S"
click at [271, 126] on button "< Back to public search results" at bounding box center [343, 130] width 234 height 40
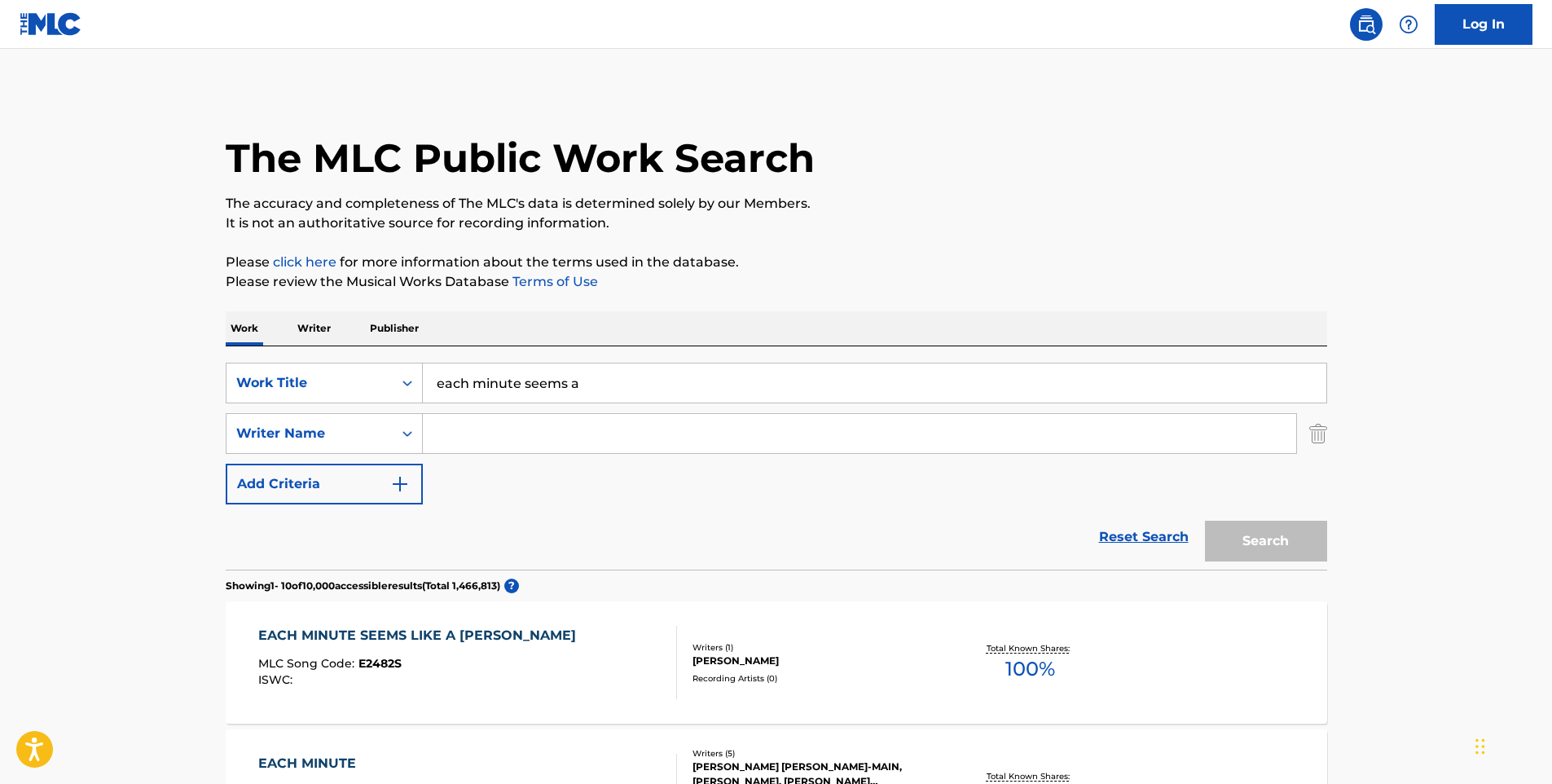
scroll to position [500, 0]
